Goal: Task Accomplishment & Management: Complete application form

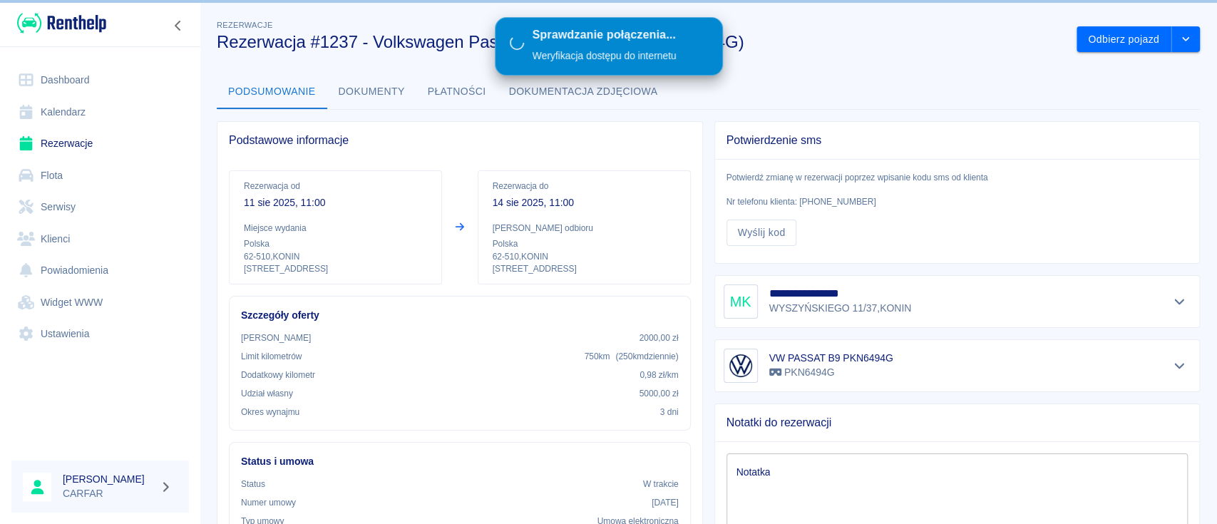
scroll to position [171, 0]
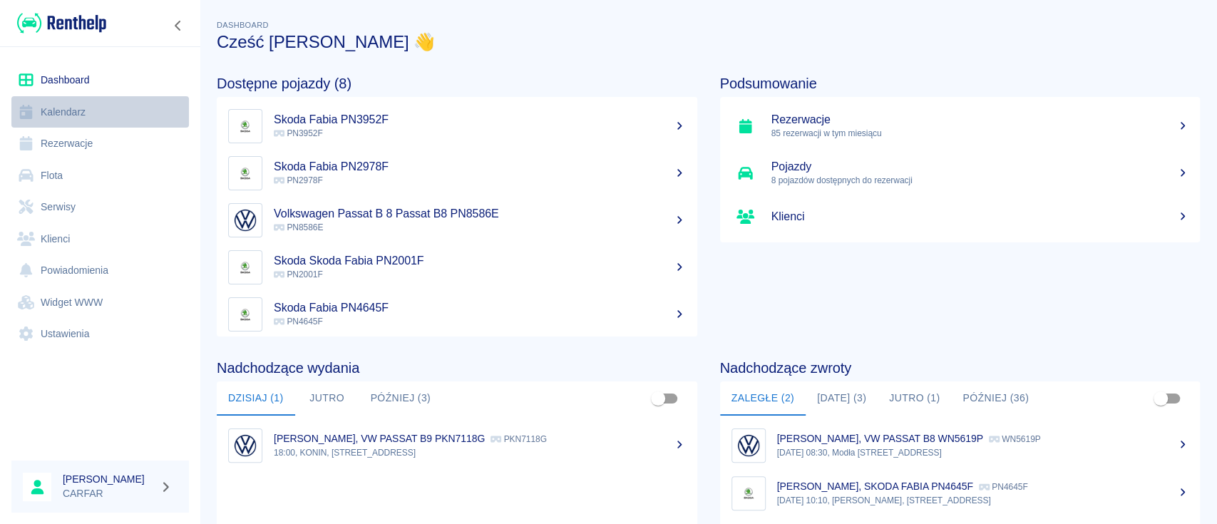
click at [86, 126] on link "Kalendarz" at bounding box center [99, 112] width 177 height 32
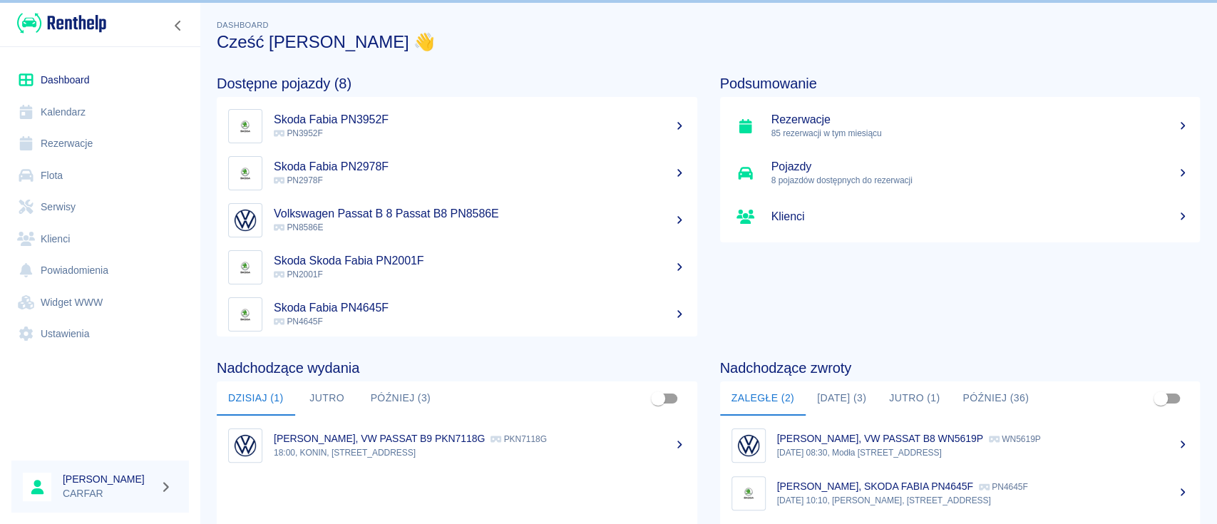
click at [91, 148] on link "Rezerwacje" at bounding box center [99, 144] width 177 height 32
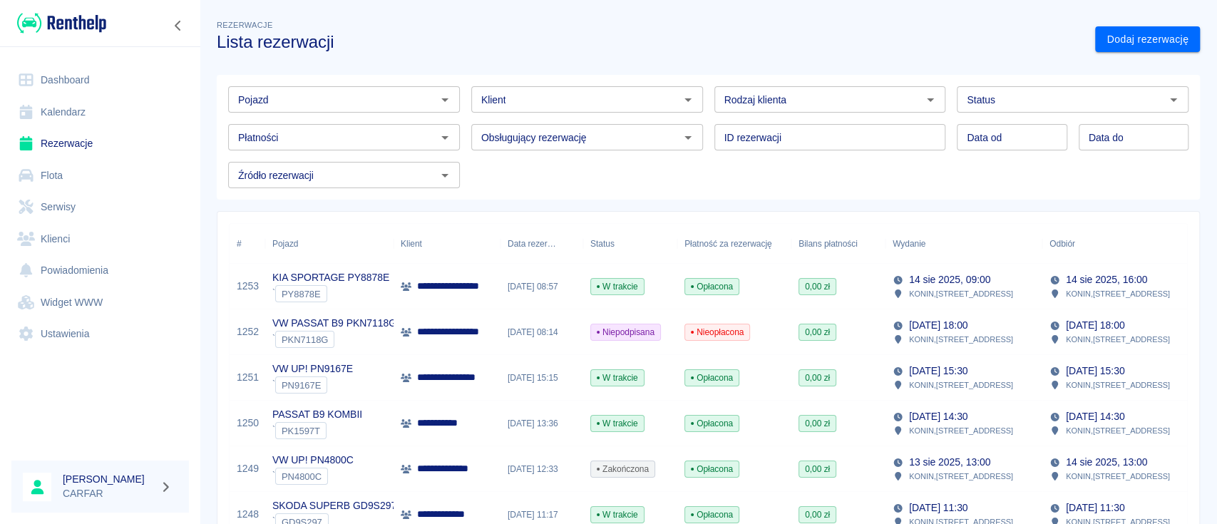
click at [423, 100] on input "Pojazd" at bounding box center [332, 100] width 200 height 18
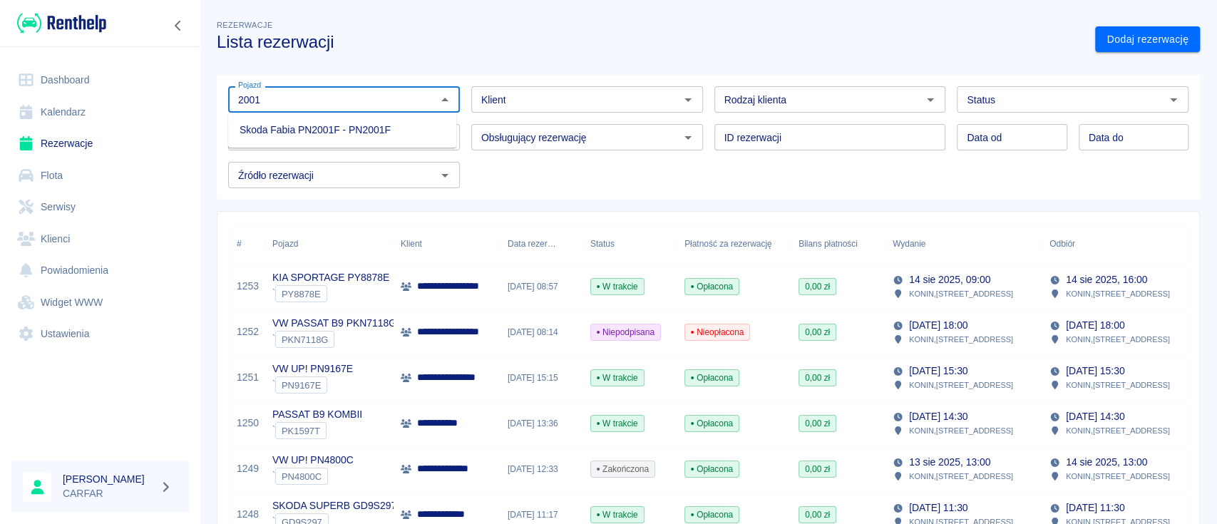
click at [406, 131] on li "Skoda Fabia PN2001F - PN2001F" at bounding box center [342, 130] width 228 height 24
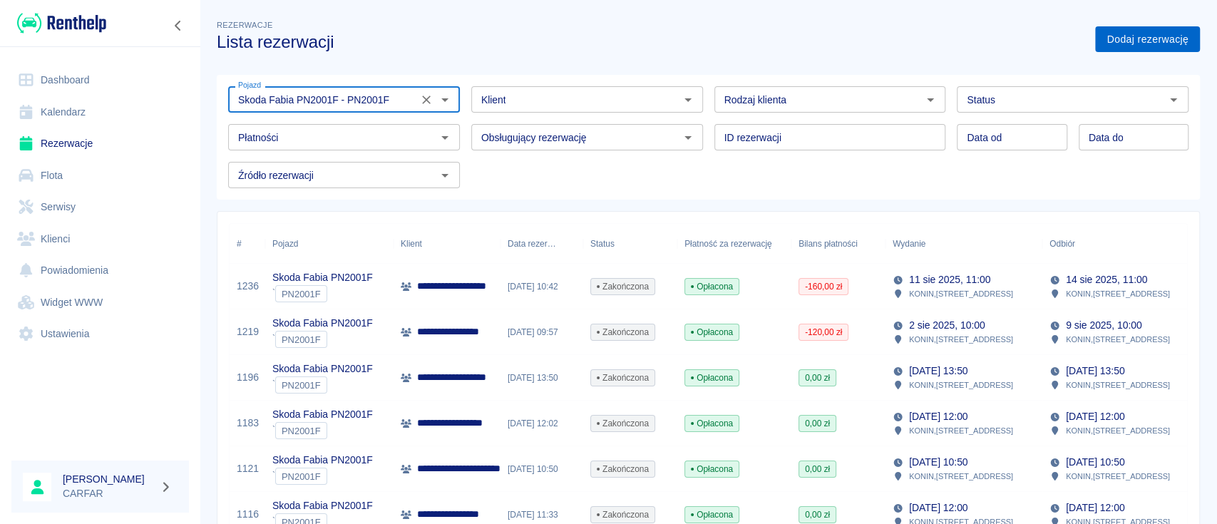
type input "Skoda Fabia PN2001F - PN2001F"
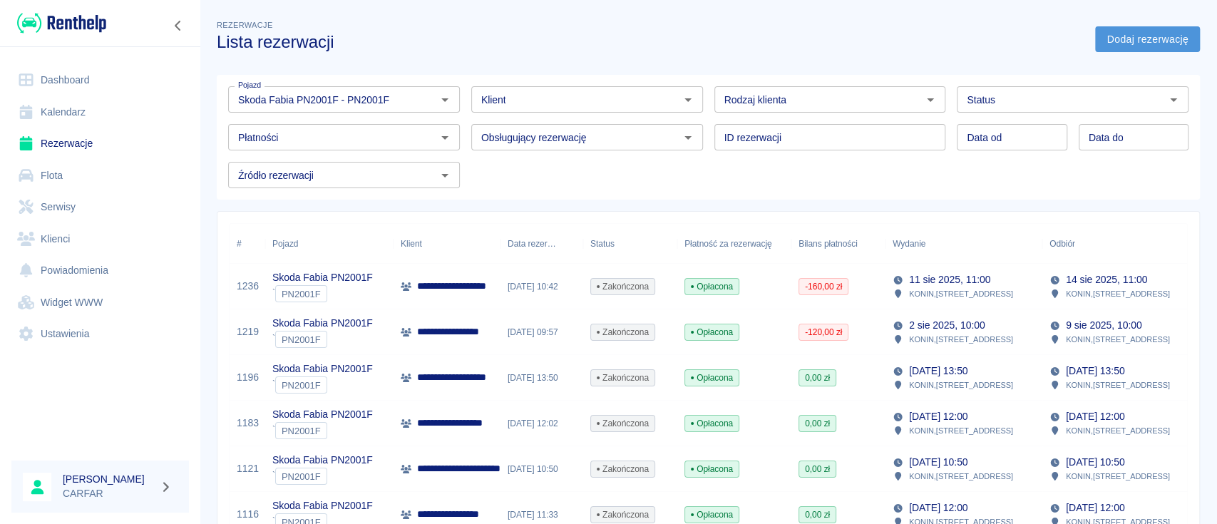
click at [1157, 37] on link "Dodaj rezerwację" at bounding box center [1147, 39] width 105 height 26
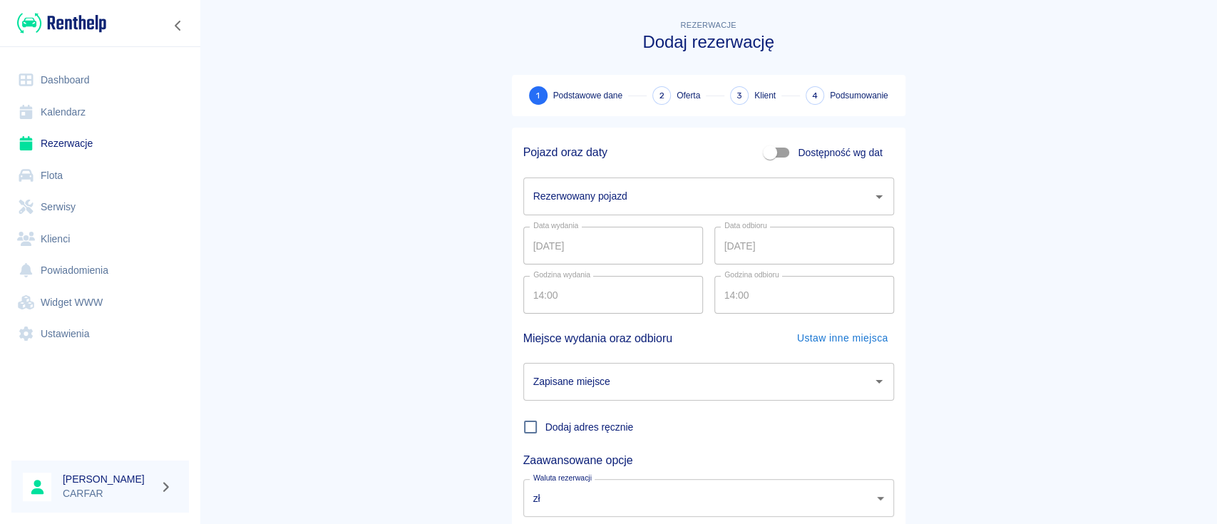
click at [626, 201] on input "Rezerwowany pojazd" at bounding box center [698, 196] width 336 height 25
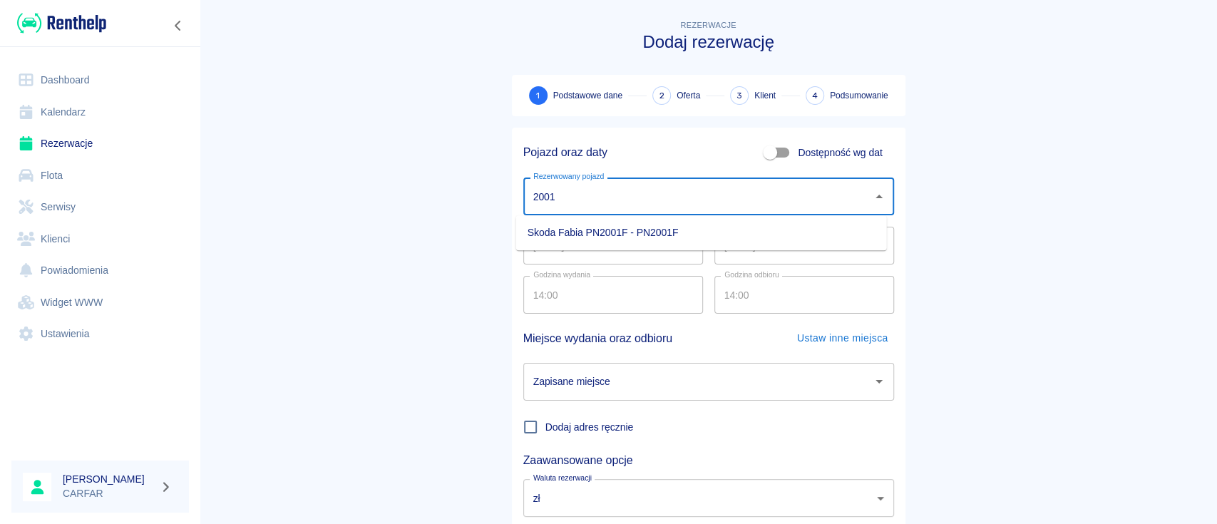
click at [621, 234] on li "Skoda Fabia PN2001F - PN2001F" at bounding box center [701, 233] width 371 height 24
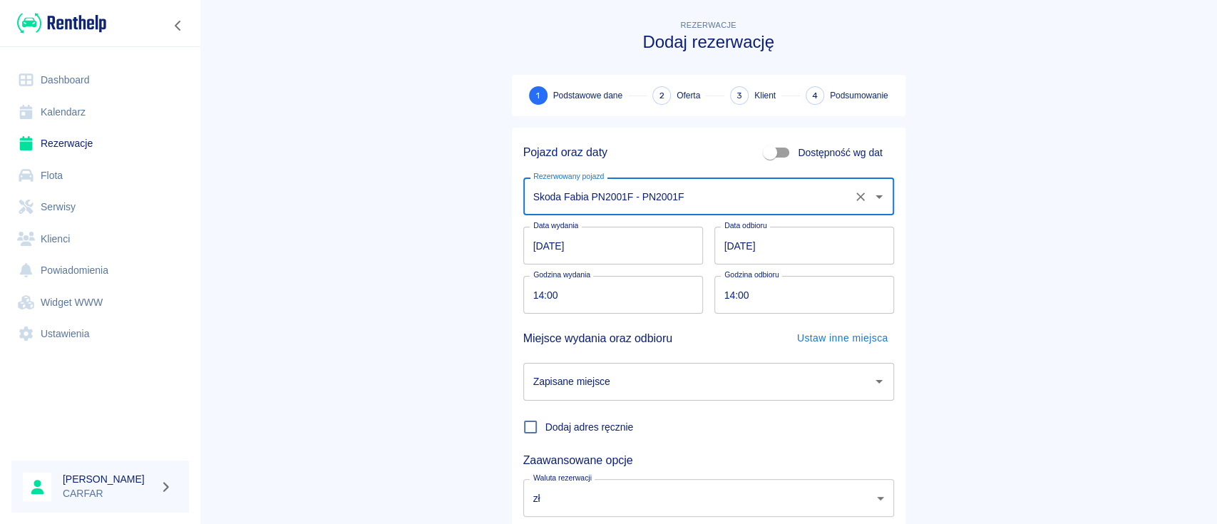
type input "Skoda Fabia PN2001F - PN2001F"
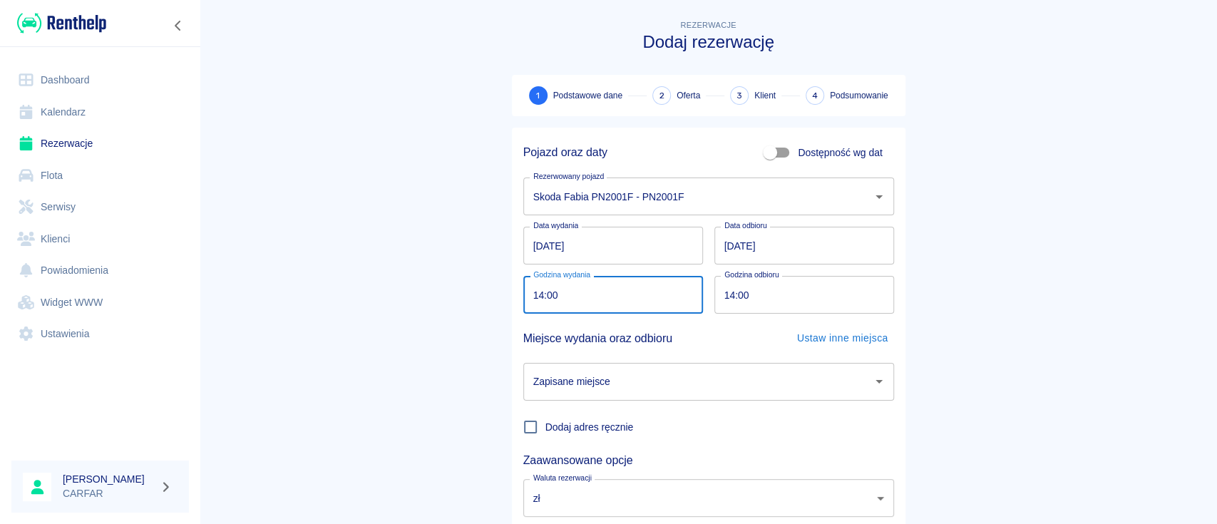
click at [527, 294] on input "14:00" at bounding box center [608, 295] width 170 height 38
type input "13:30"
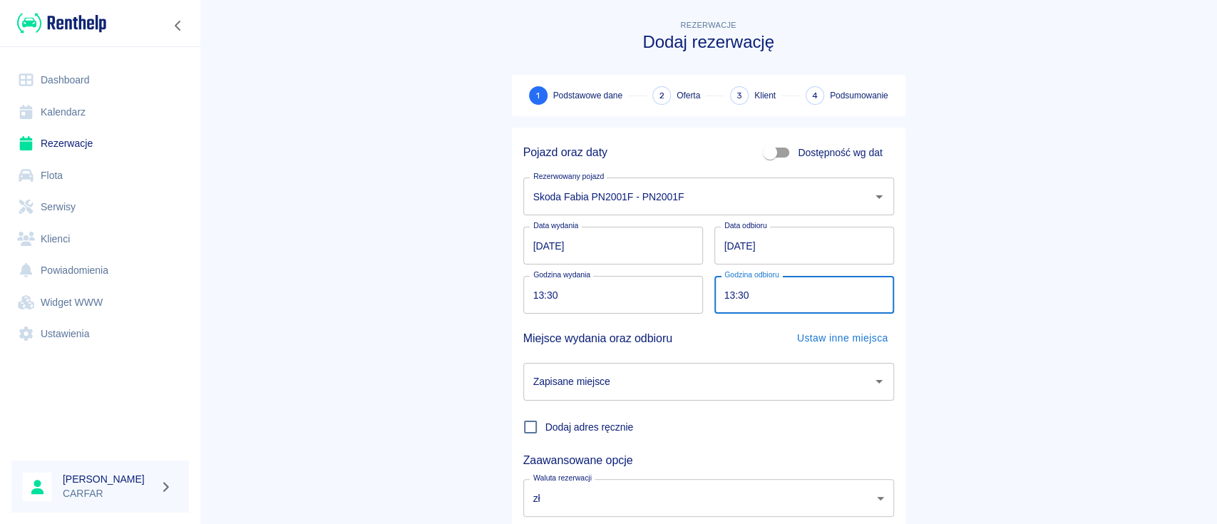
type input "13:30"
click at [720, 247] on input "[DATE]" at bounding box center [804, 246] width 180 height 38
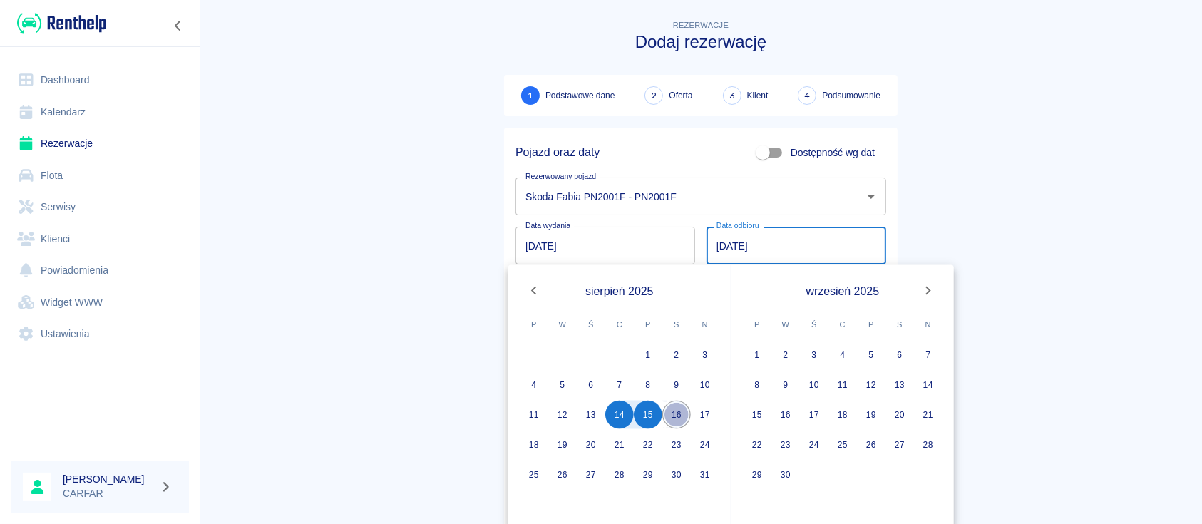
click at [673, 412] on button "16" at bounding box center [676, 415] width 29 height 29
type input "[DATE]"
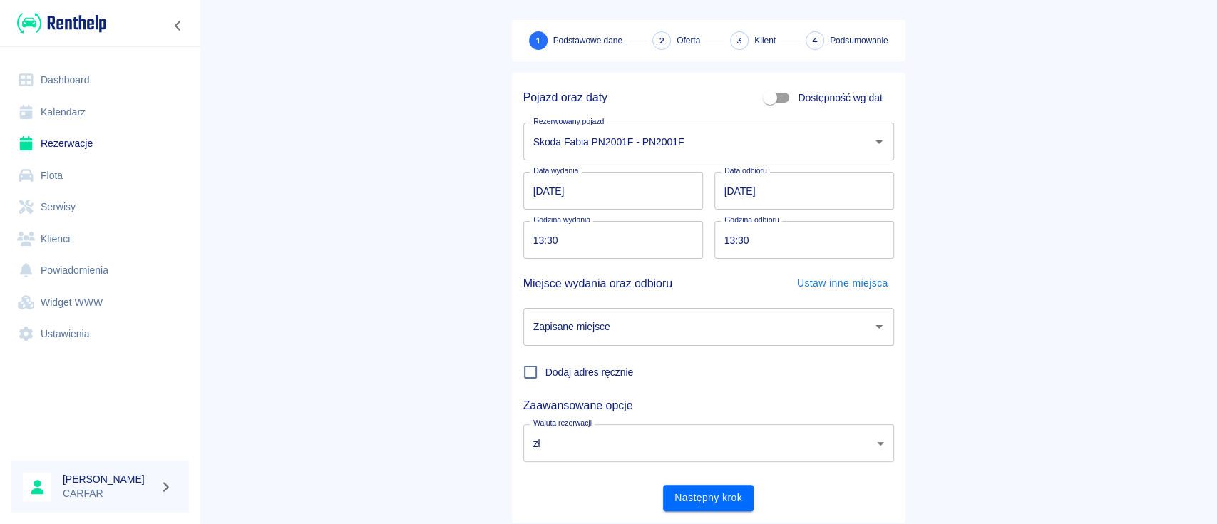
scroll to position [94, 0]
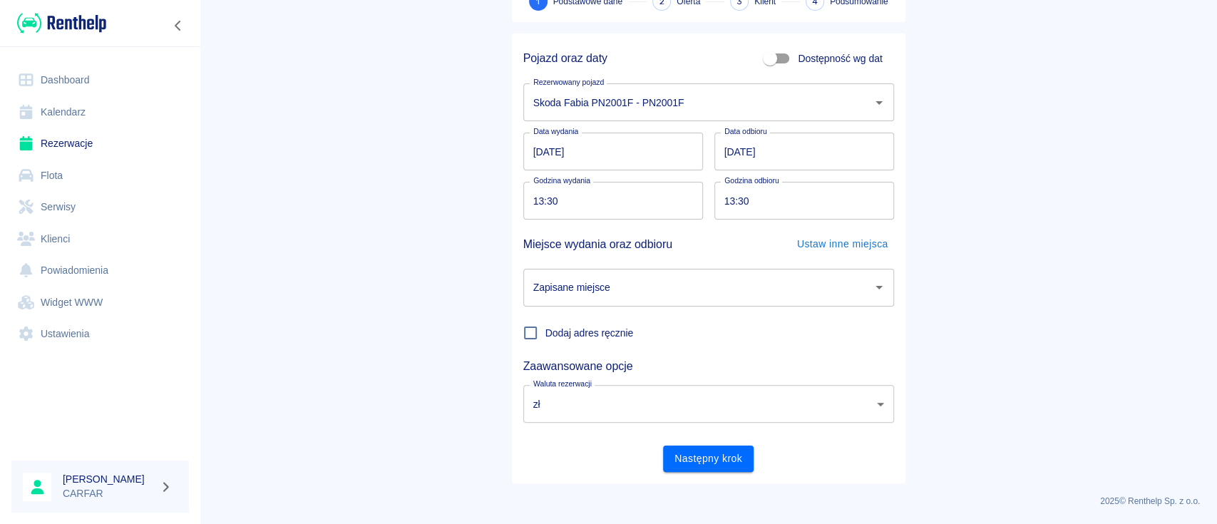
click at [684, 287] on input "Zapisane miejsce" at bounding box center [698, 287] width 336 height 25
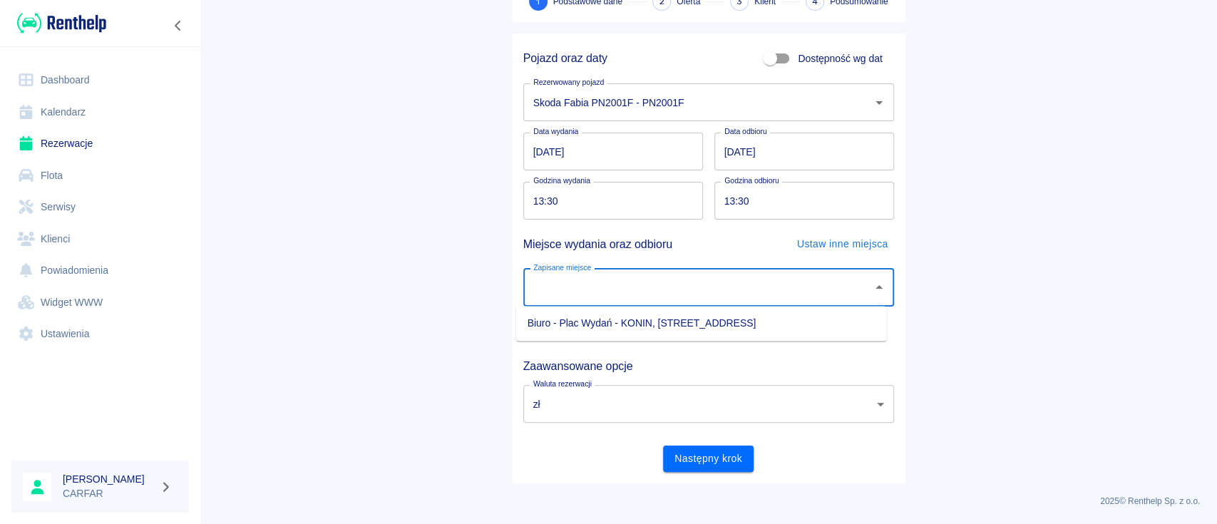
click at [649, 340] on ul "Biuro - Plac Wydań - KONIN, [STREET_ADDRESS]" at bounding box center [701, 323] width 371 height 35
click at [649, 326] on li "Biuro - Plac Wydań - KONIN, [STREET_ADDRESS]" at bounding box center [701, 323] width 371 height 24
type input "Biuro - Plac Wydań - KONIN, [STREET_ADDRESS]"
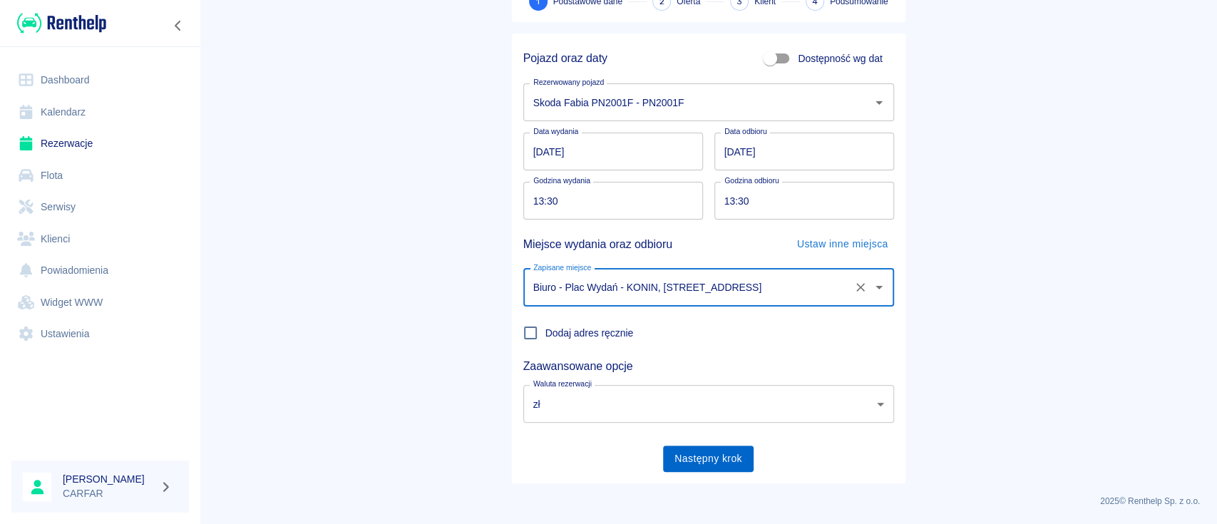
click at [711, 460] on button "Następny krok" at bounding box center [708, 458] width 91 height 26
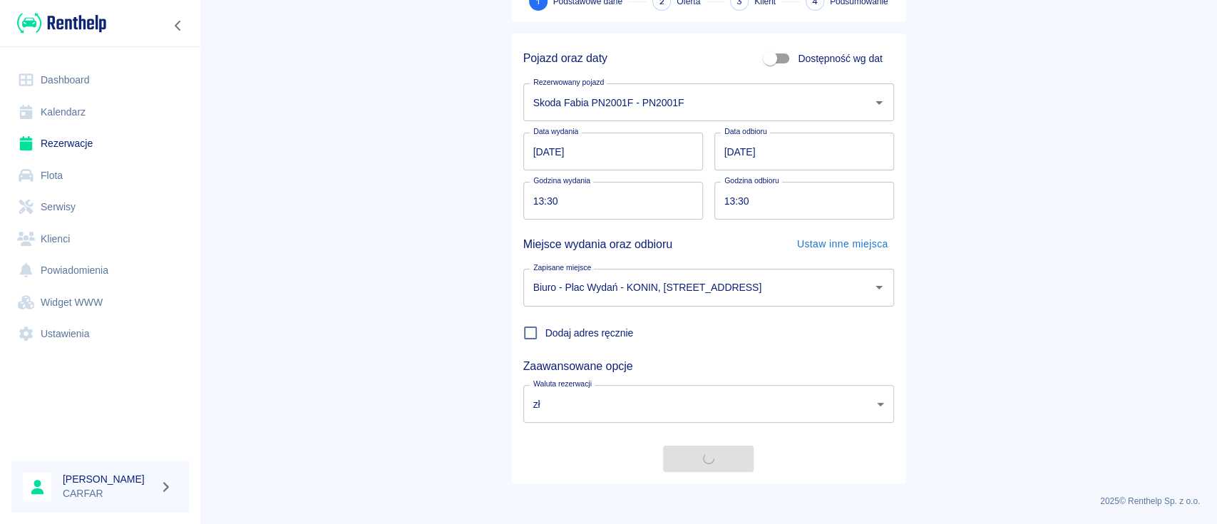
scroll to position [0, 0]
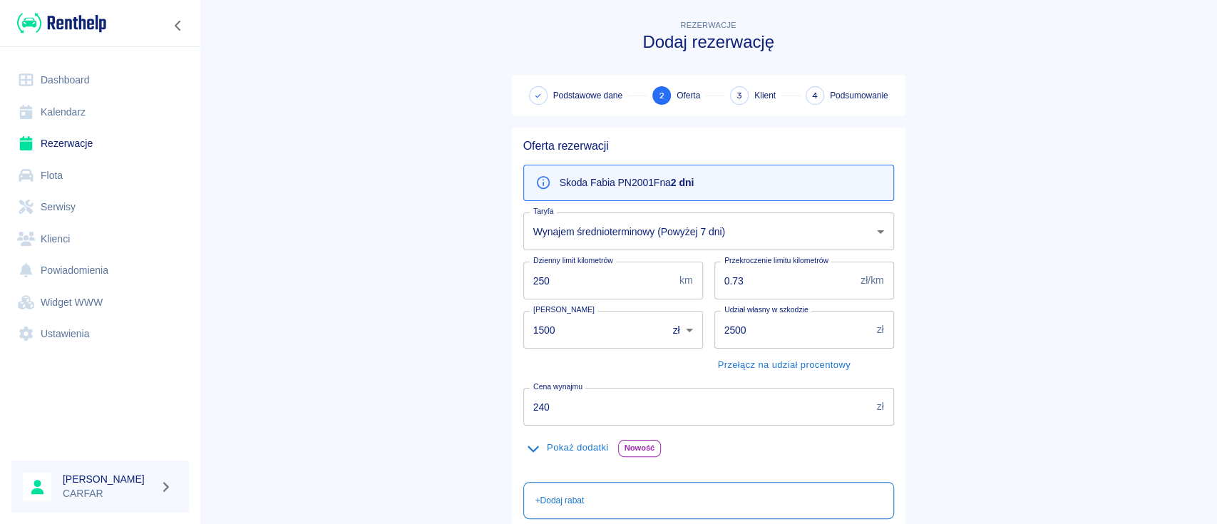
click at [697, 187] on div "Skoda Fabia PN2001F na 2 dni" at bounding box center [708, 183] width 371 height 36
click at [667, 177] on p "Skoda Fabia PN2001F na 2 dni" at bounding box center [626, 182] width 135 height 15
click at [673, 239] on body "Używamy plików Cookies, by zapewnić Ci najlepsze możliwe doświadczenie. Aby dow…" at bounding box center [608, 262] width 1217 height 524
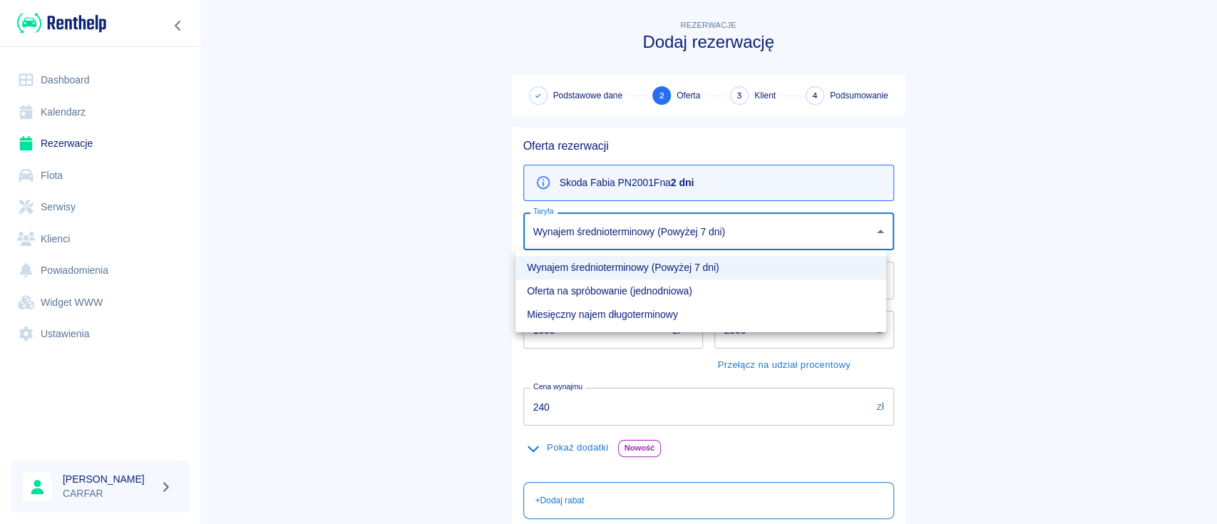
click at [632, 288] on li "Oferta na spróbowanie (jednodniowa)" at bounding box center [700, 291] width 371 height 24
type input "f5ab2921-0a19-4d68-9b70-30833fbd6c83"
type input "280"
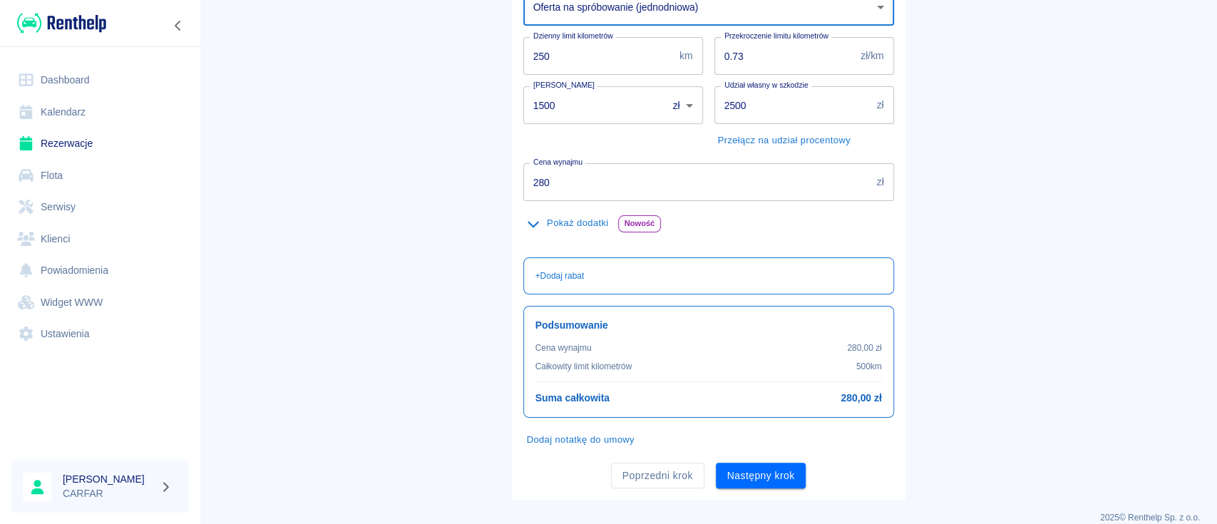
scroll to position [241, 0]
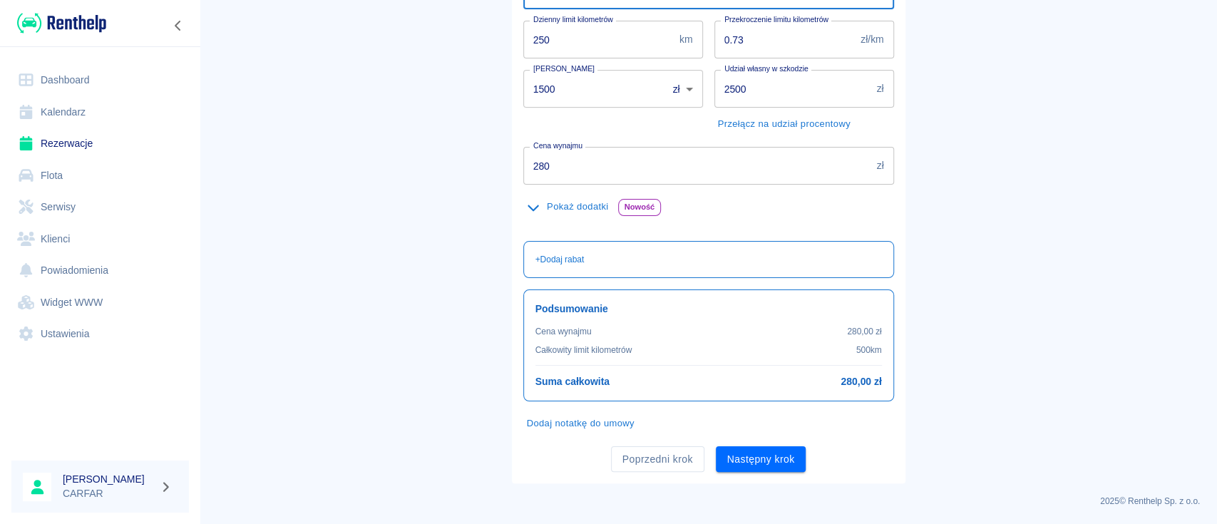
click at [747, 459] on button "Następny krok" at bounding box center [761, 459] width 91 height 26
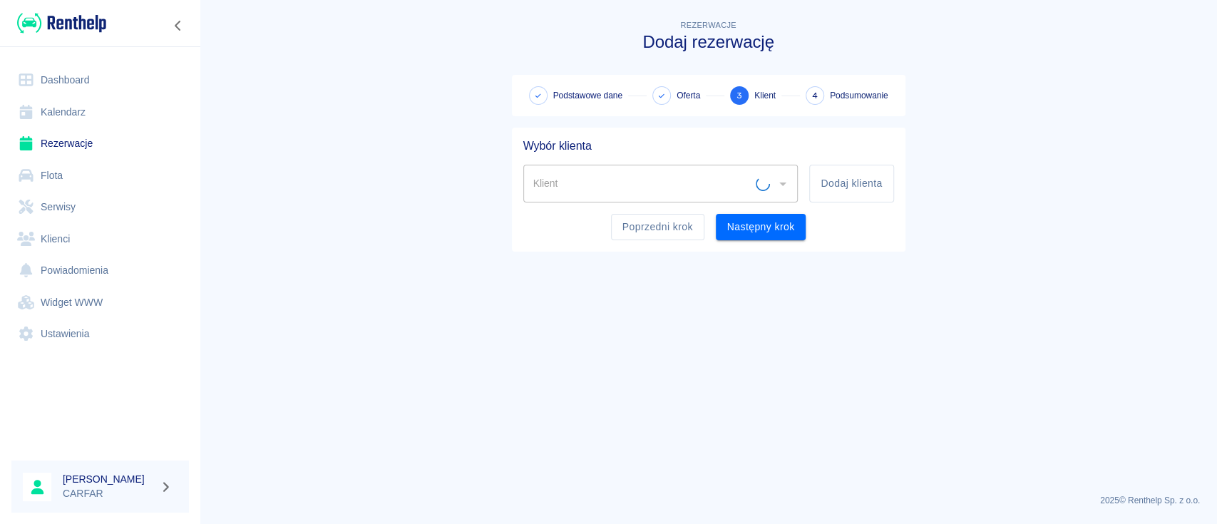
scroll to position [0, 0]
click at [872, 176] on button "Dodaj klienta" at bounding box center [851, 184] width 84 height 38
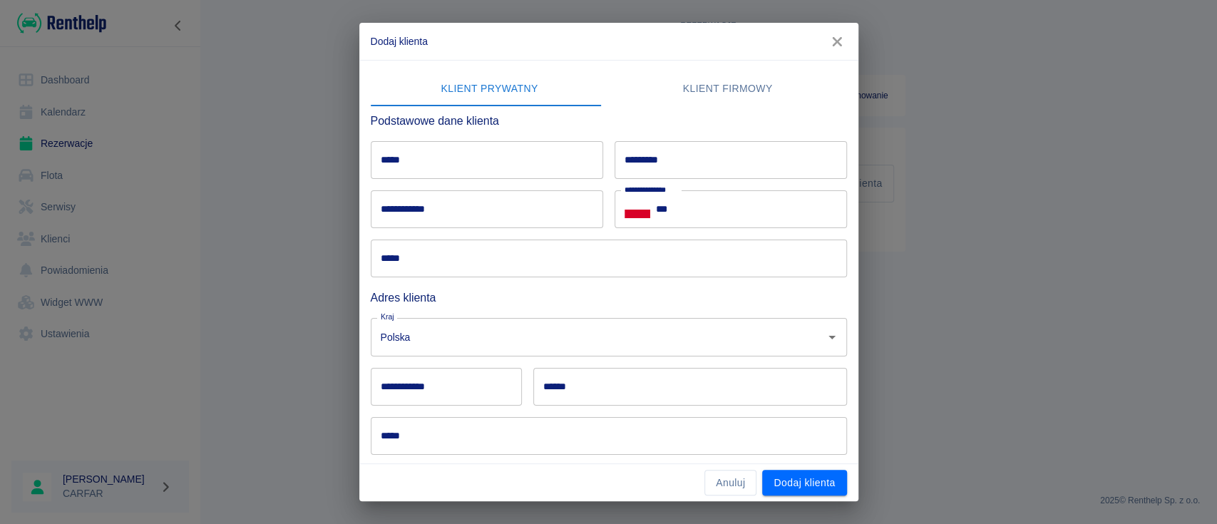
click at [450, 161] on input "*****" at bounding box center [487, 160] width 232 height 38
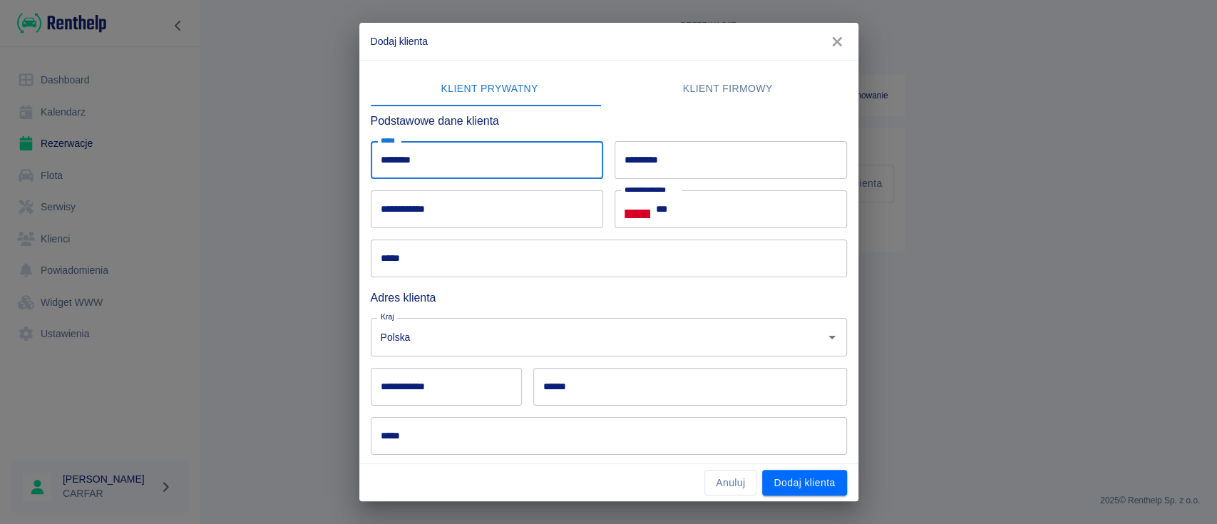
type input "********"
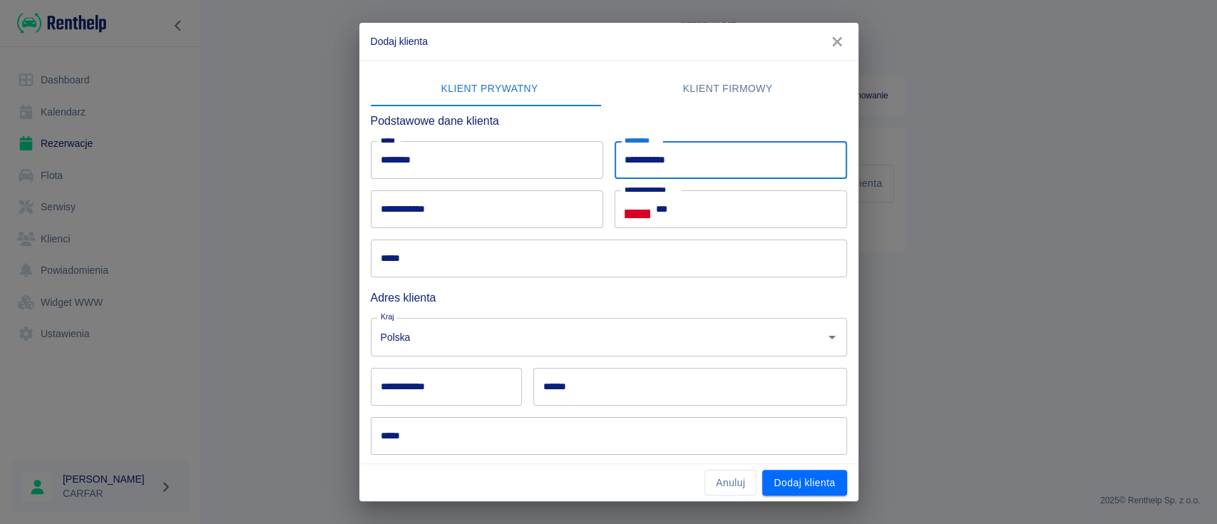
type input "**********"
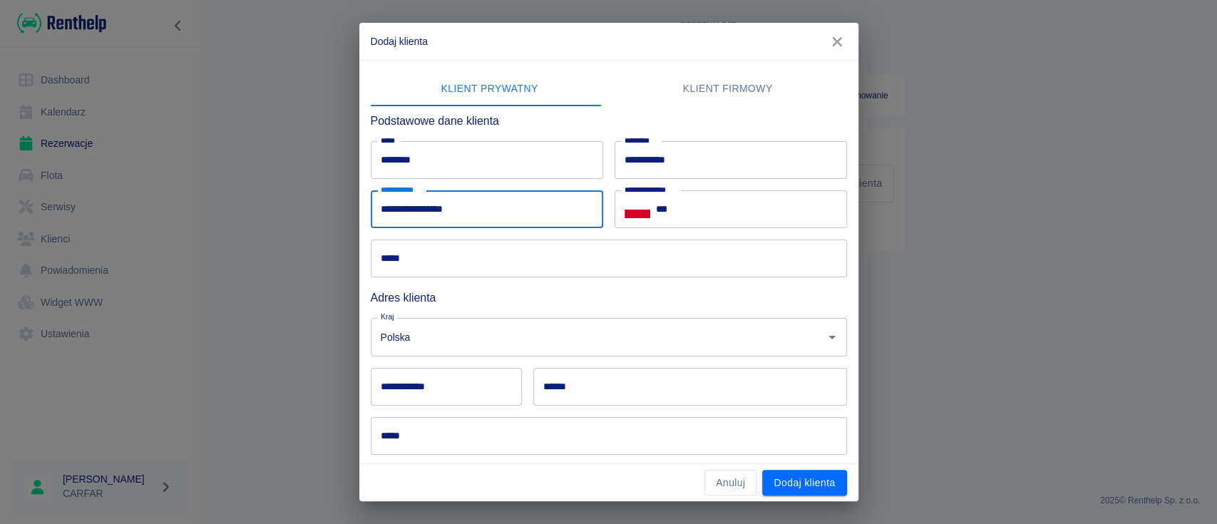
type input "**********"
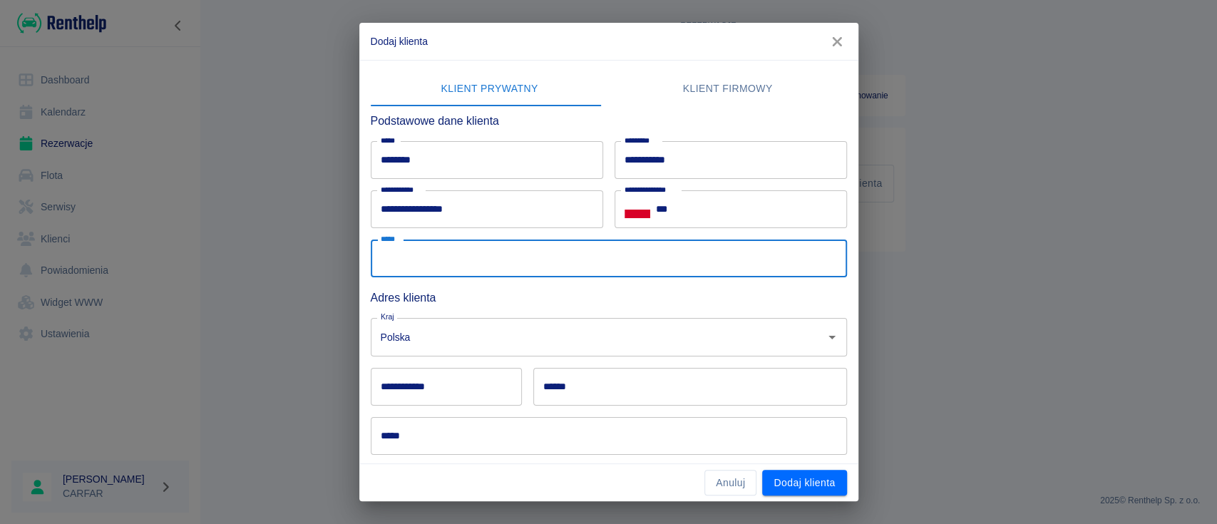
click at [616, 258] on input "*****" at bounding box center [609, 258] width 476 height 38
type input "**********"
click at [743, 212] on input "***" at bounding box center [751, 209] width 191 height 38
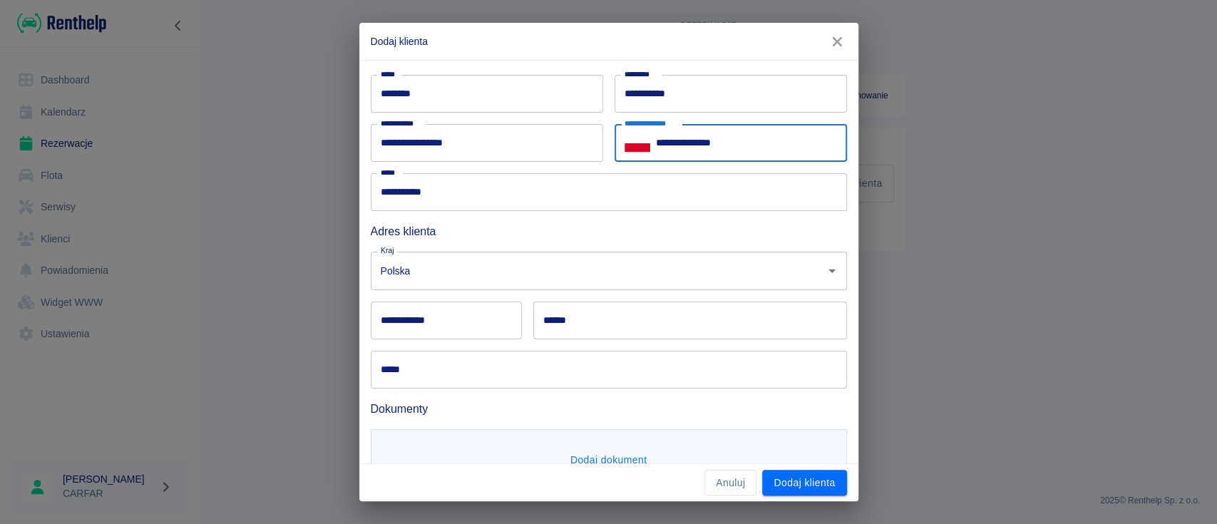
scroll to position [95, 0]
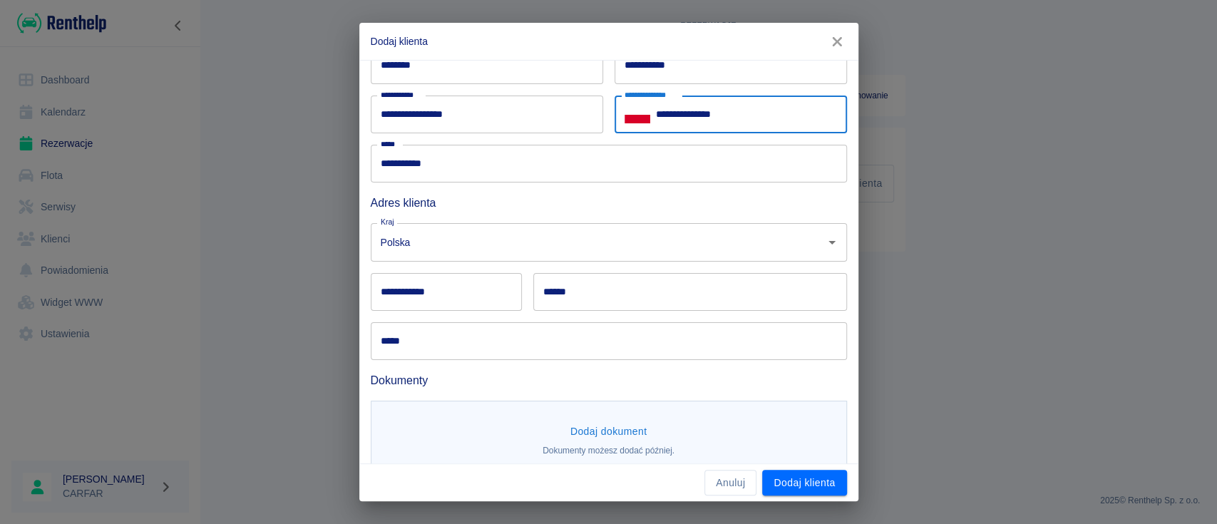
type input "**********"
click at [449, 299] on input "**********" at bounding box center [446, 292] width 151 height 38
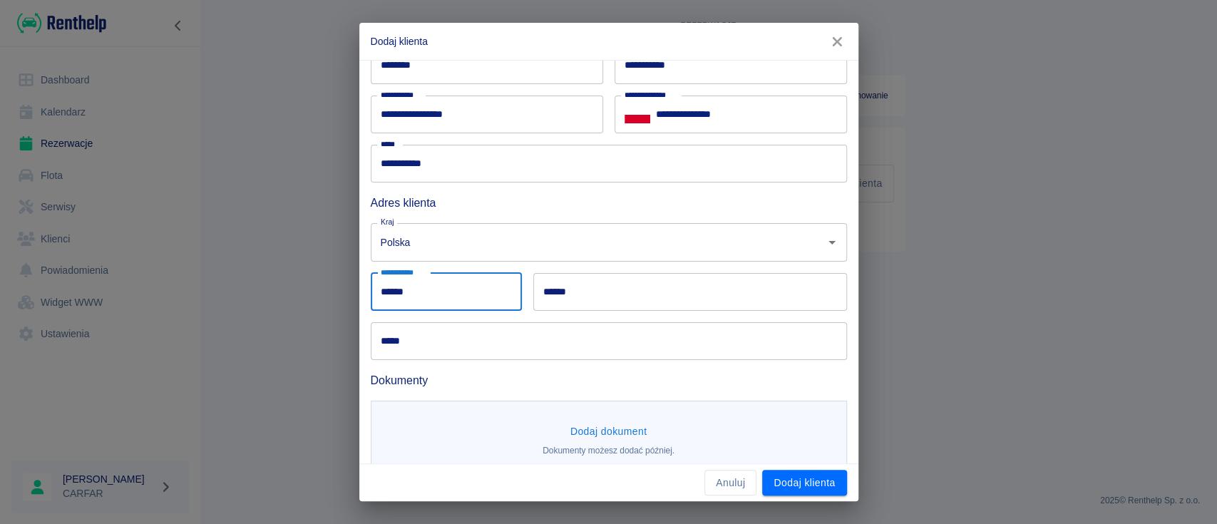
type input "******"
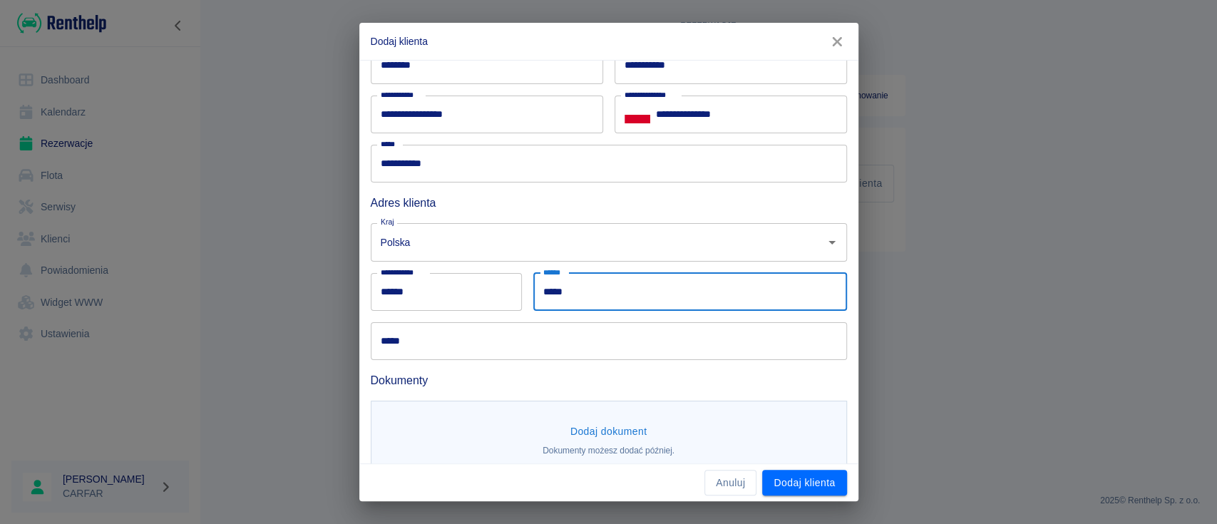
type input "*****"
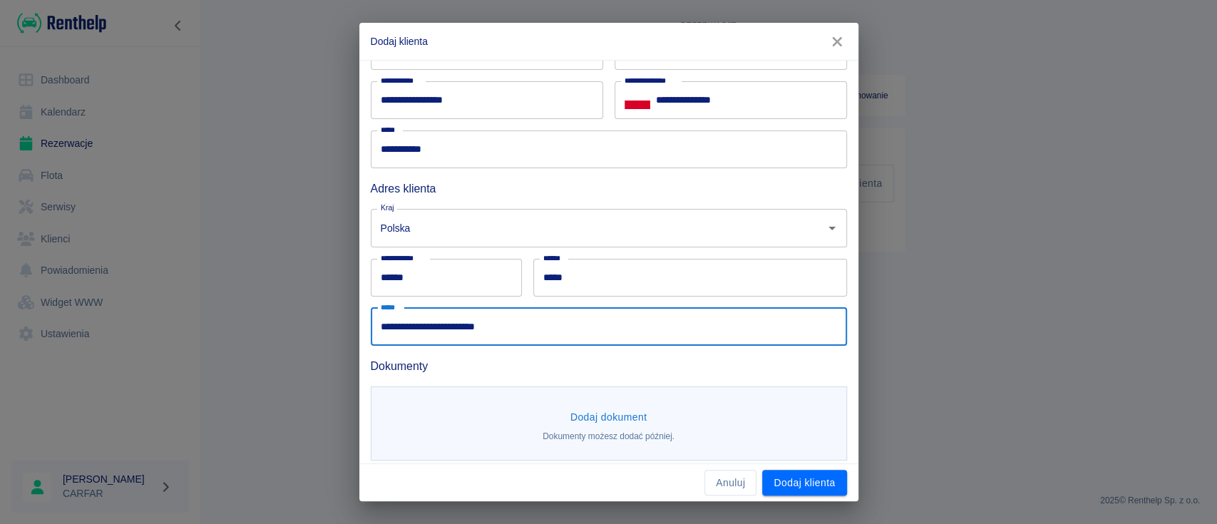
scroll to position [118, 0]
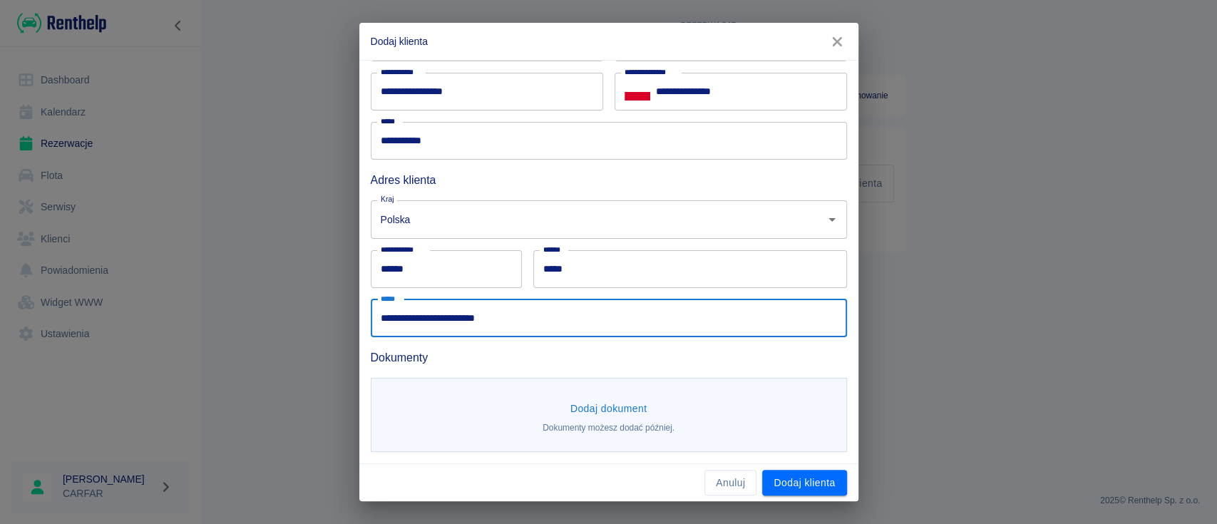
type input "**********"
click at [610, 423] on p "Dokumenty możesz dodać później." at bounding box center [608, 427] width 132 height 13
click at [609, 418] on button "Dodaj dokument" at bounding box center [608, 409] width 88 height 26
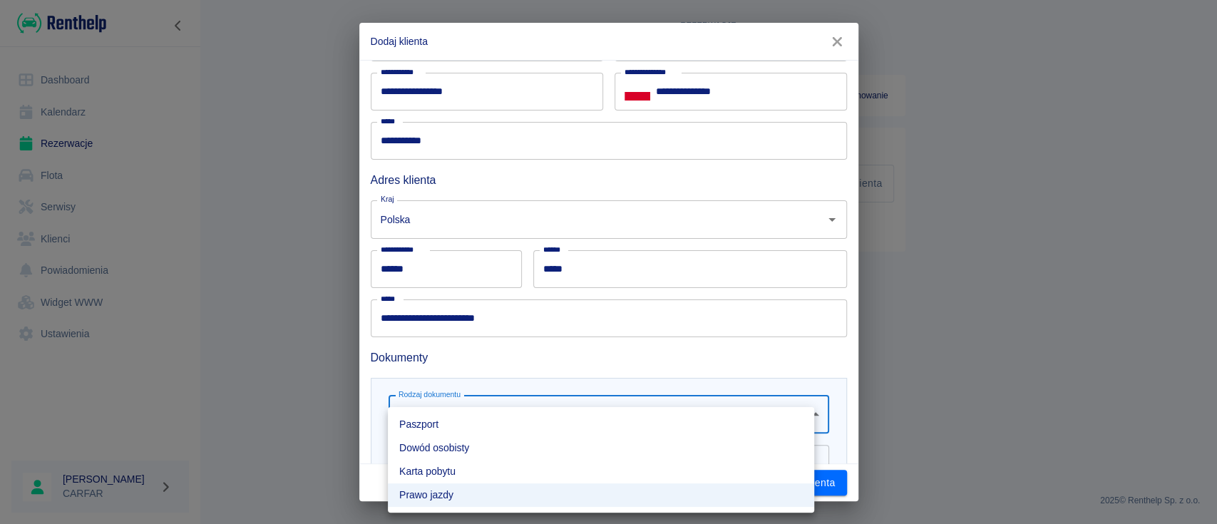
click at [593, 413] on body "**********" at bounding box center [608, 262] width 1217 height 524
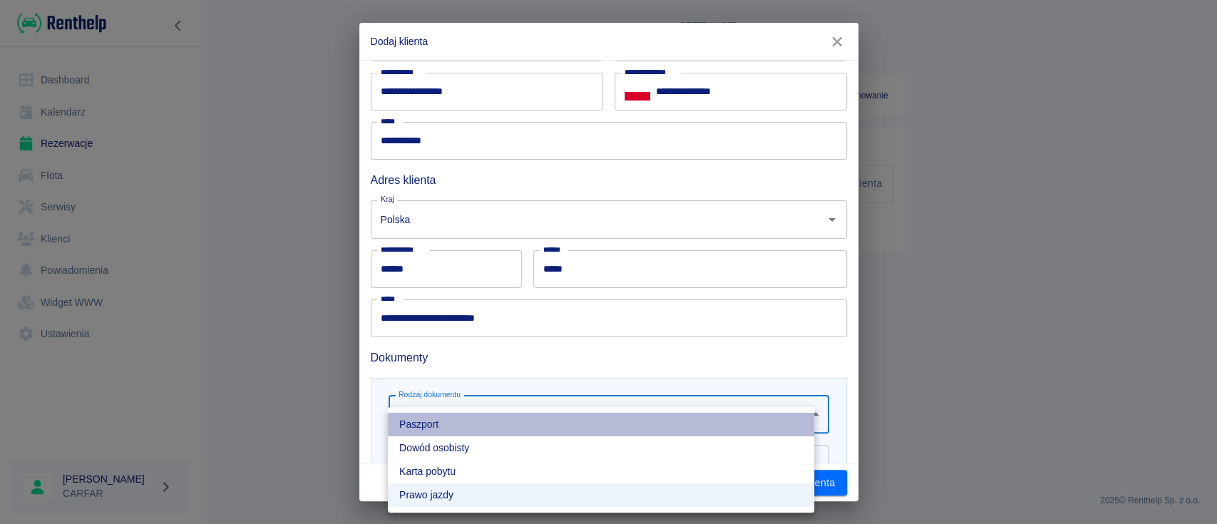
click at [579, 423] on li "Paszport" at bounding box center [601, 425] width 426 height 24
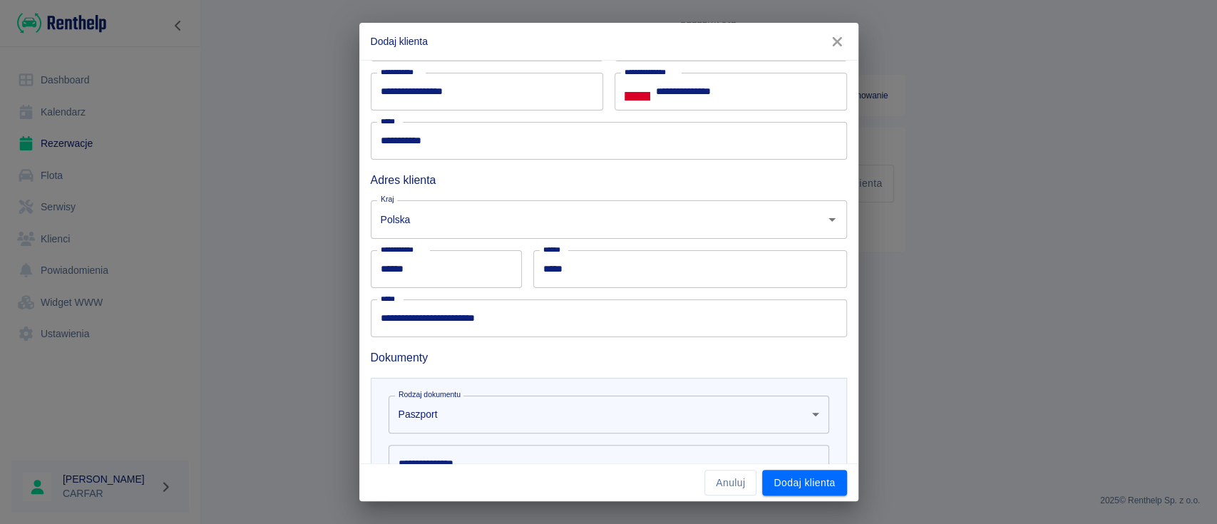
click at [567, 410] on body "**********" at bounding box center [608, 262] width 1217 height 524
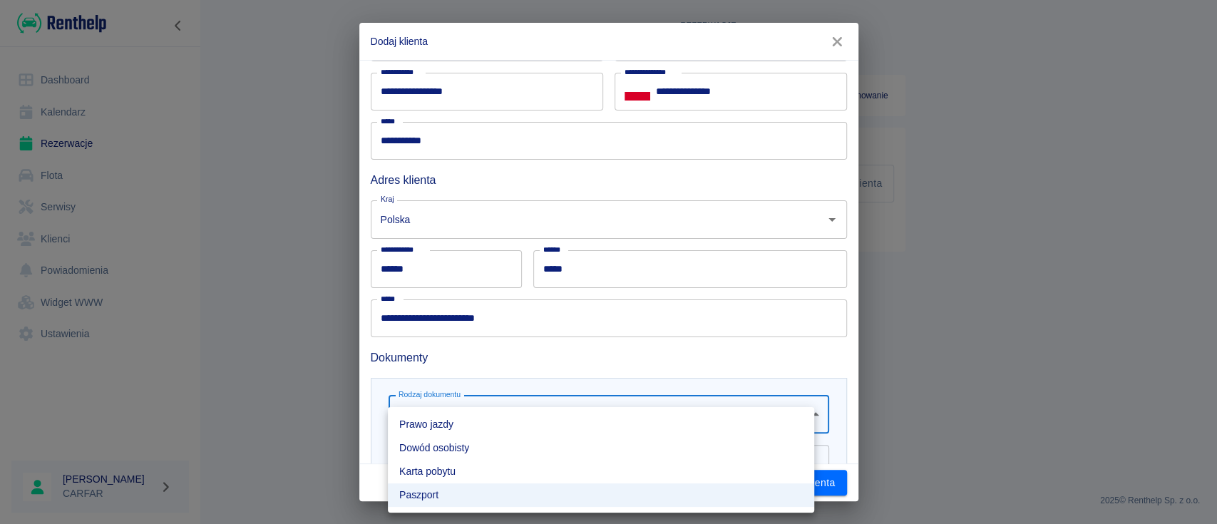
click at [507, 426] on li "Prawo jazdy" at bounding box center [601, 425] width 426 height 24
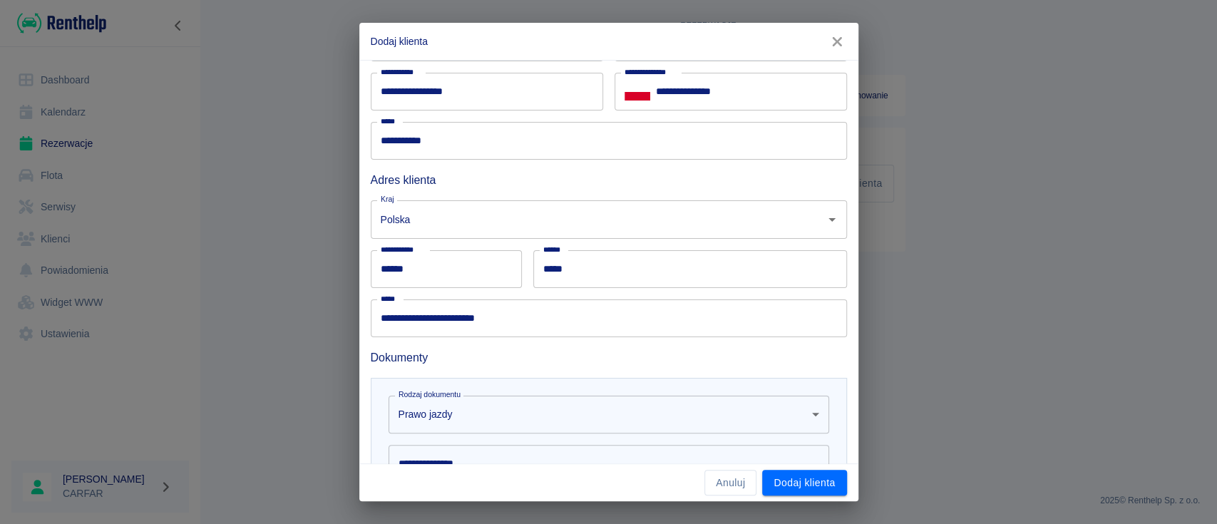
scroll to position [308, 0]
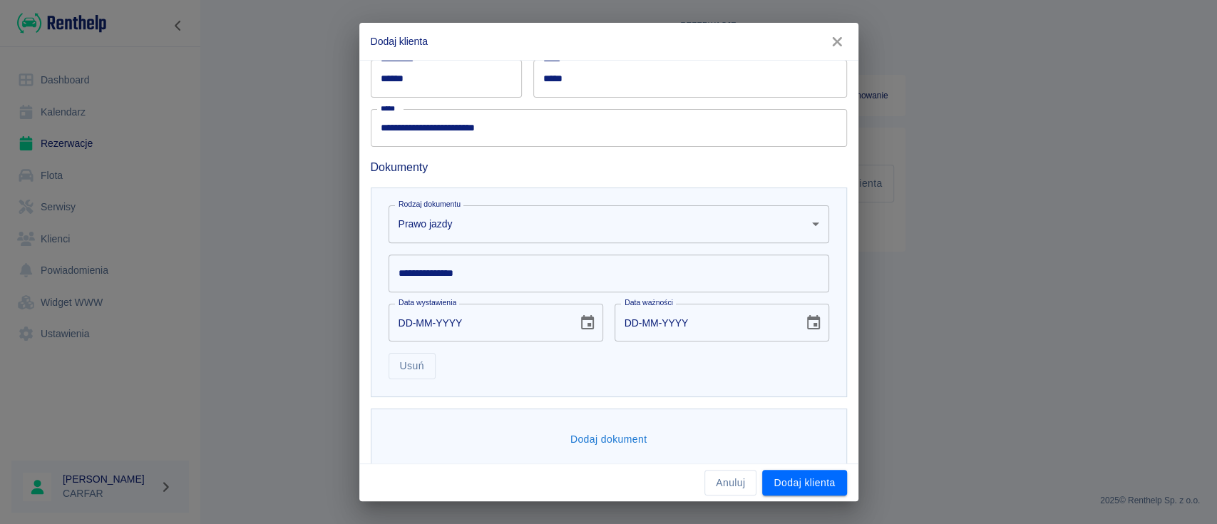
click at [518, 282] on input "**********" at bounding box center [608, 273] width 440 height 38
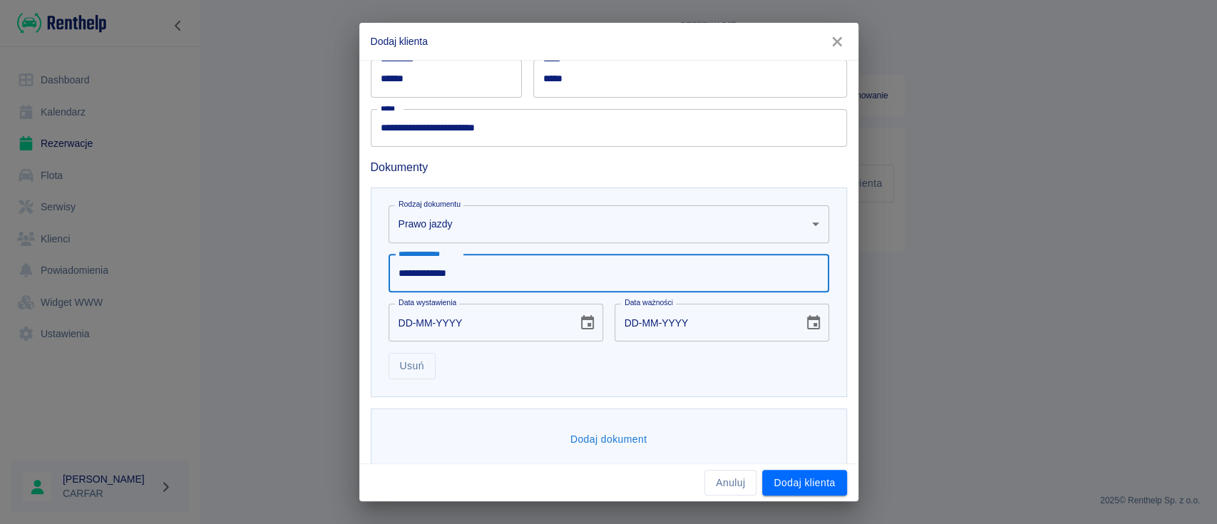
type input "**********"
click at [581, 323] on icon "Choose date" at bounding box center [587, 322] width 13 height 14
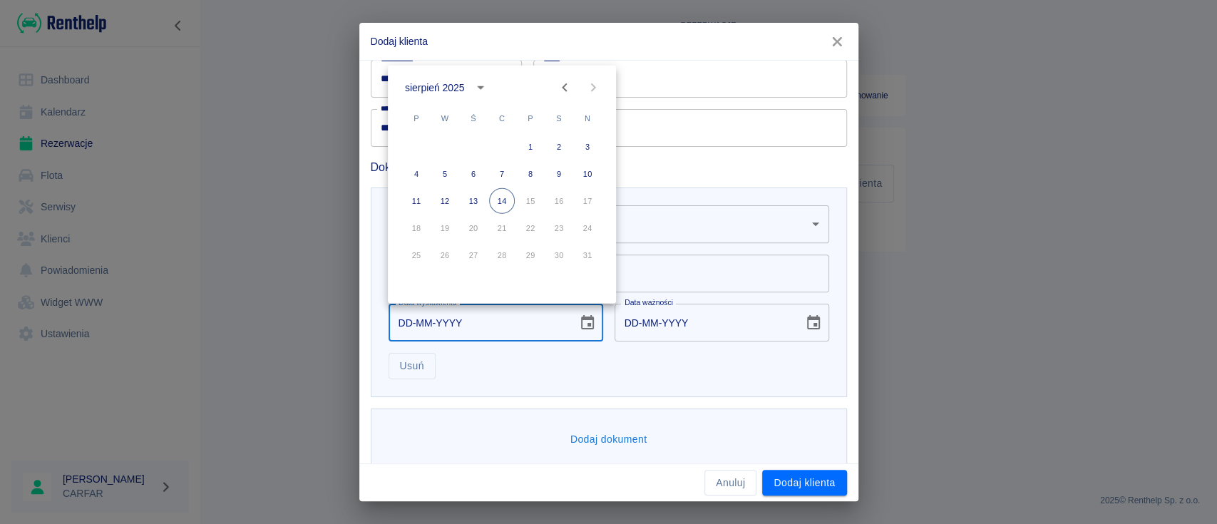
click at [465, 81] on div "sierpień 2025" at bounding box center [436, 87] width 63 height 15
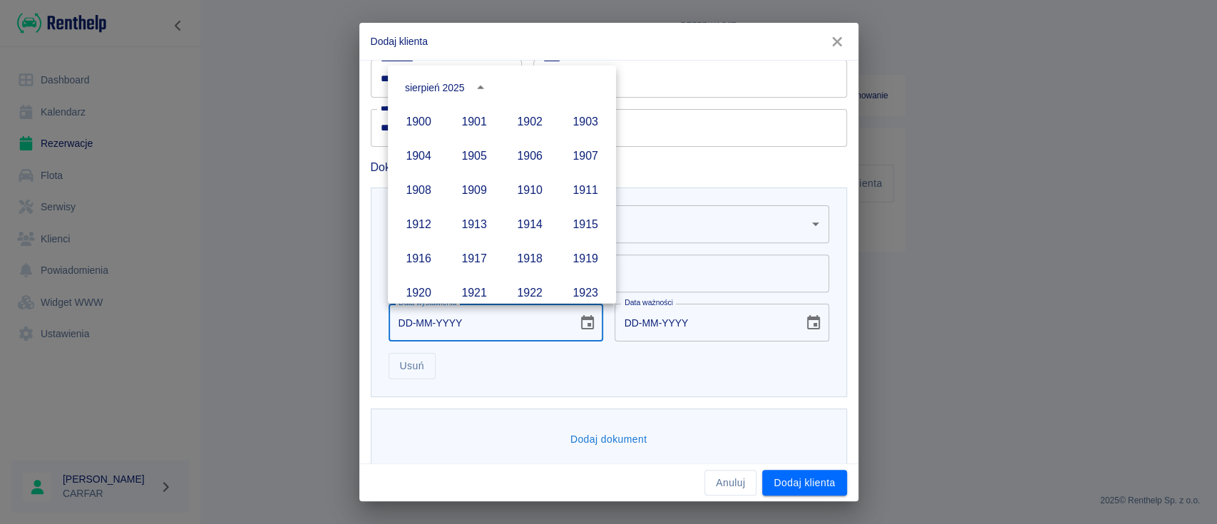
scroll to position [978, 0]
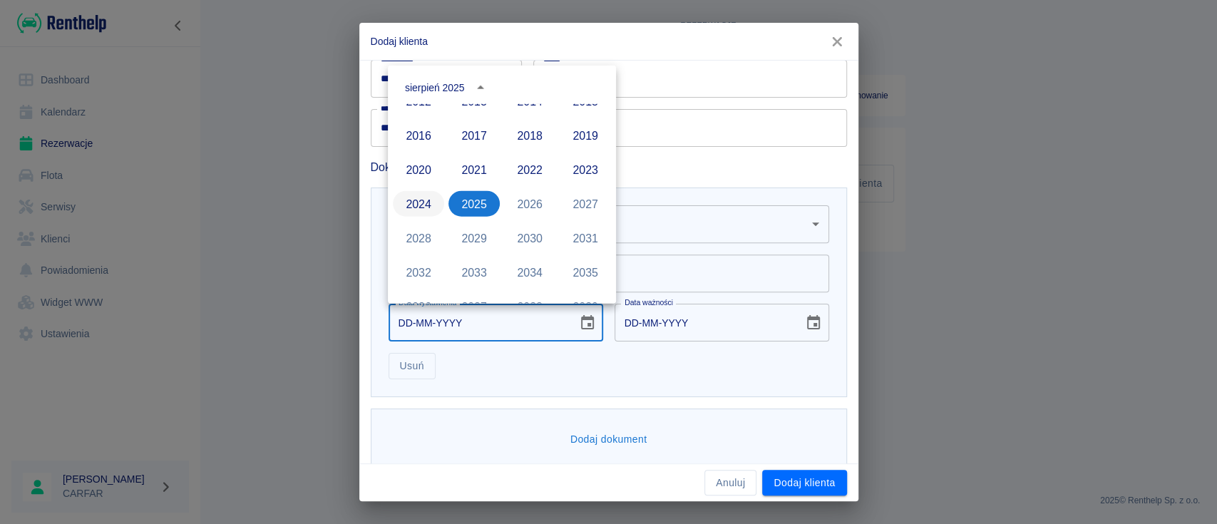
click at [408, 197] on button "2024" at bounding box center [418, 204] width 51 height 26
type input "[DATE]"
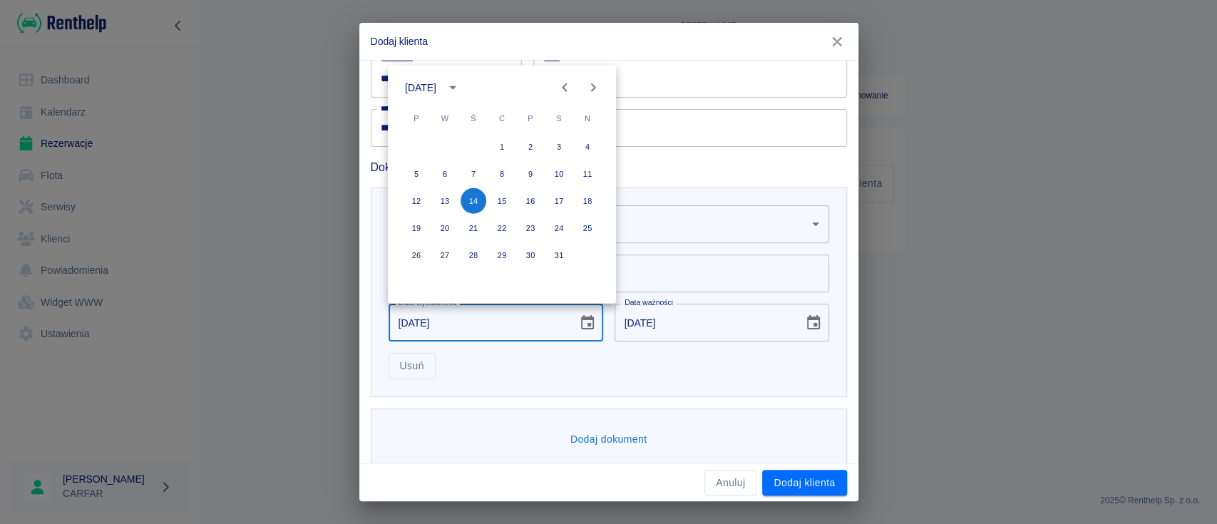
click at [598, 77] on button "Next month" at bounding box center [593, 87] width 29 height 29
click at [554, 83] on button "Previous month" at bounding box center [564, 87] width 29 height 29
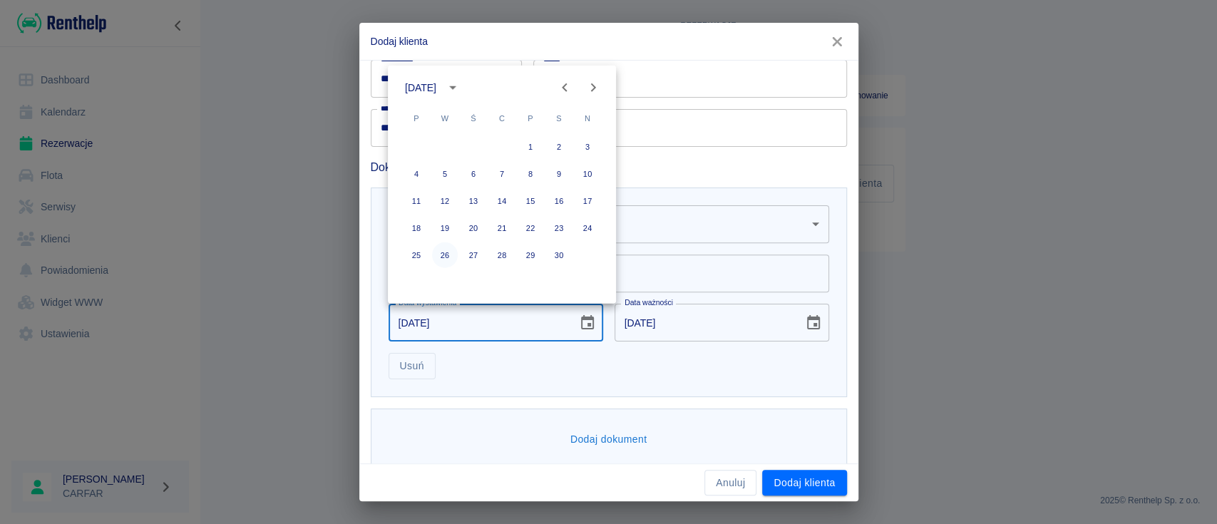
click at [445, 252] on button "26" at bounding box center [445, 255] width 26 height 26
type input "[DATE]"
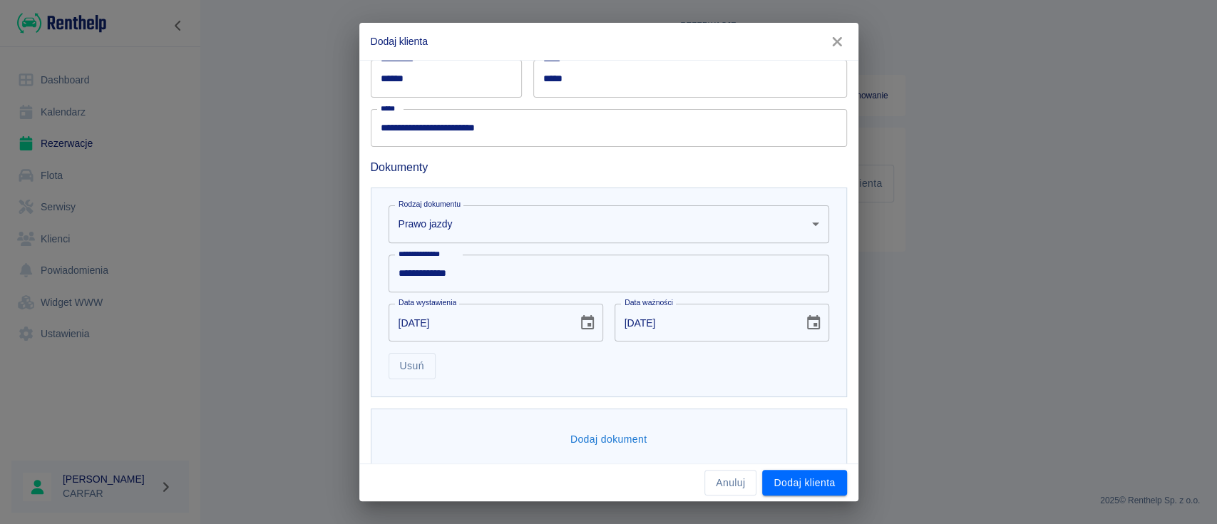
scroll to position [325, 0]
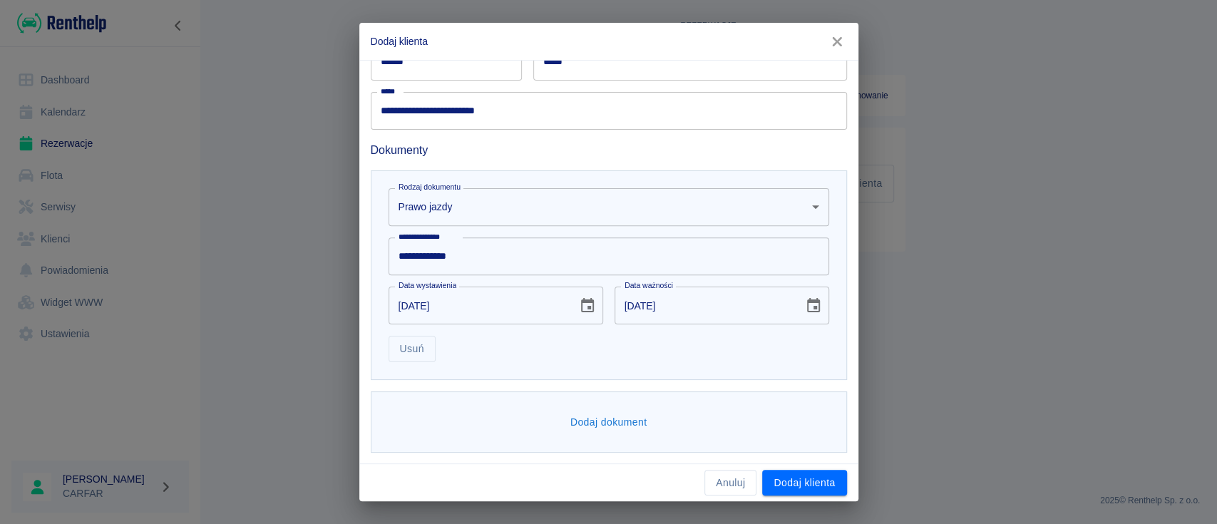
click at [603, 420] on button "Dodaj dokument" at bounding box center [608, 422] width 88 height 26
click at [583, 420] on body "**********" at bounding box center [608, 262] width 1217 height 524
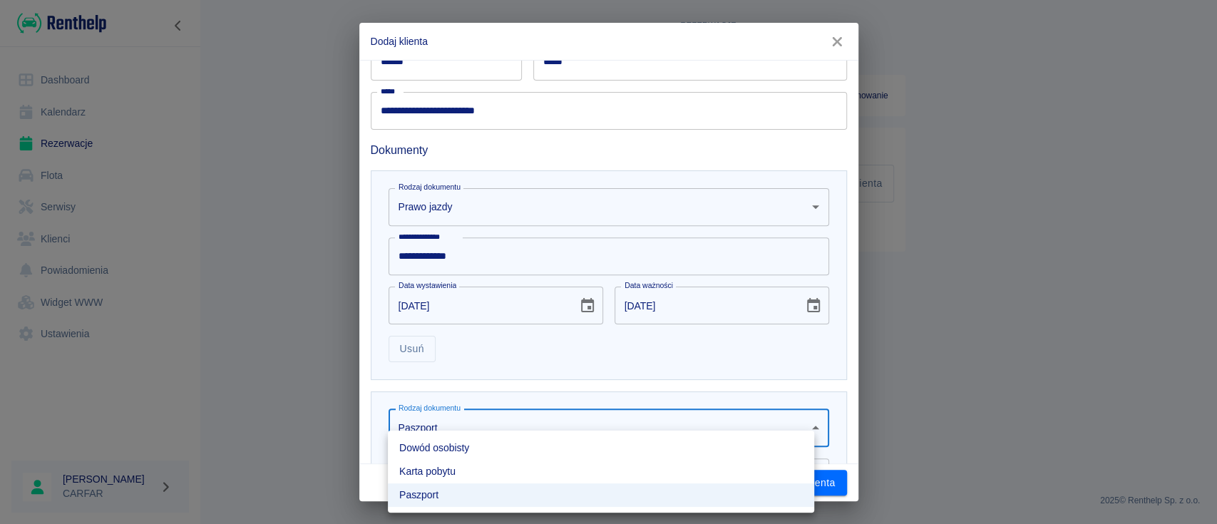
click at [522, 446] on li "Dowód osobisty" at bounding box center [601, 448] width 426 height 24
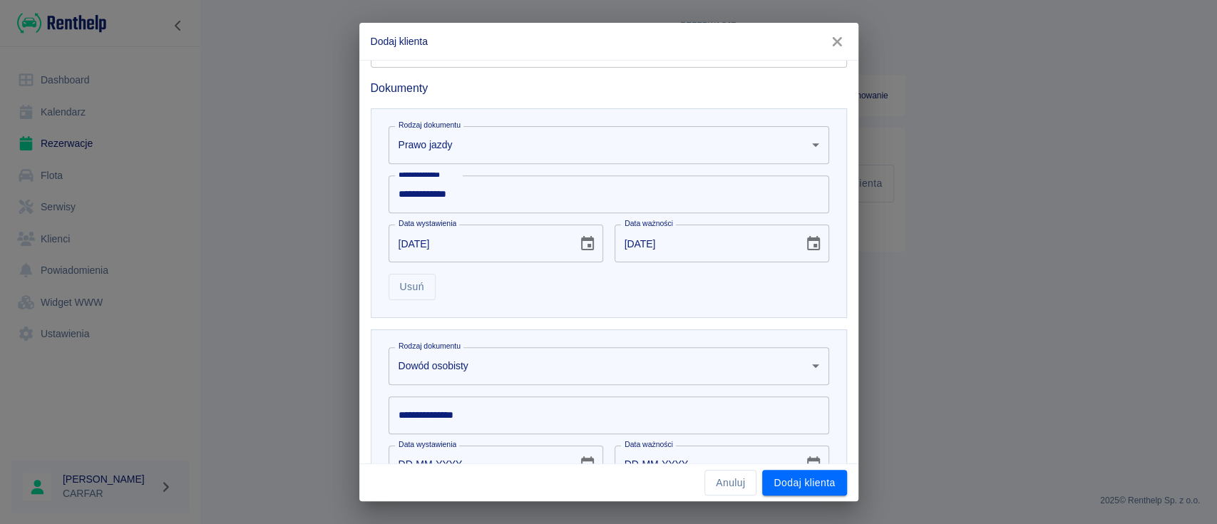
scroll to position [546, 0]
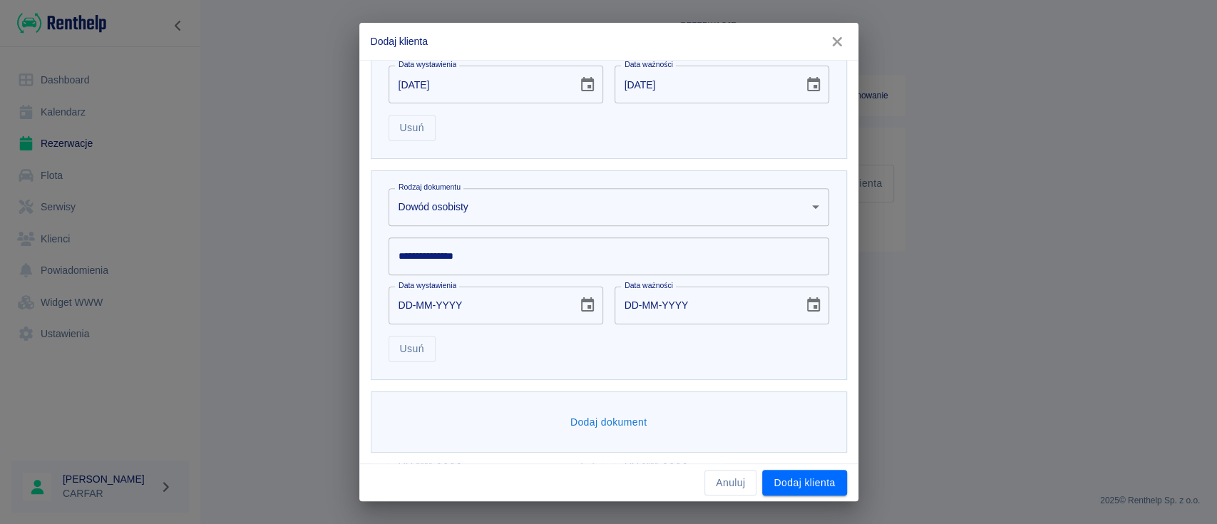
click at [518, 257] on input "**********" at bounding box center [608, 256] width 440 height 38
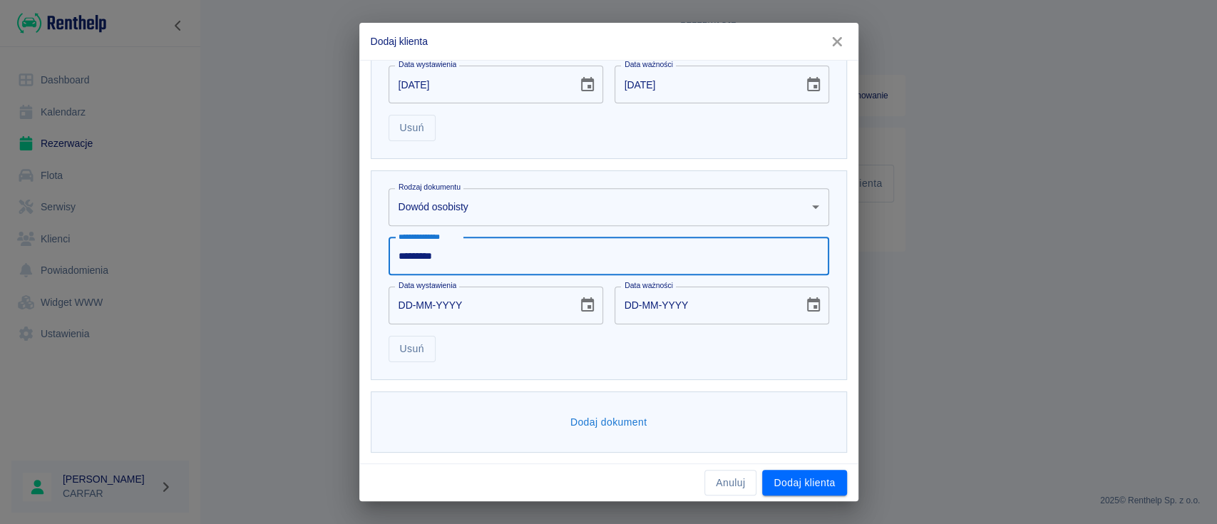
type input "*********"
click at [581, 299] on icon "Choose date" at bounding box center [587, 304] width 13 height 14
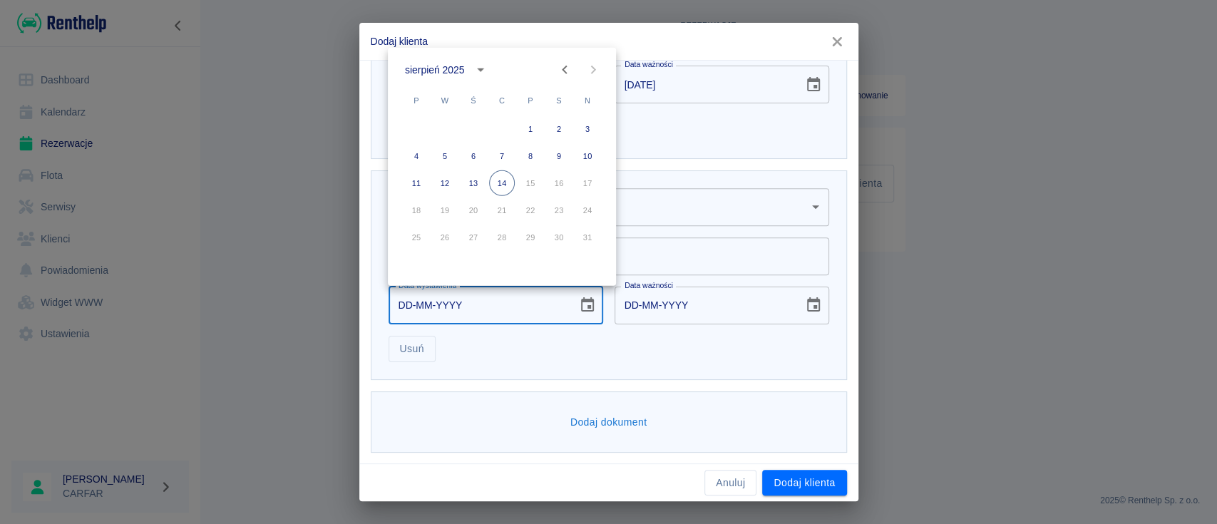
click at [450, 58] on div "sierpień 2025" at bounding box center [449, 70] width 88 height 24
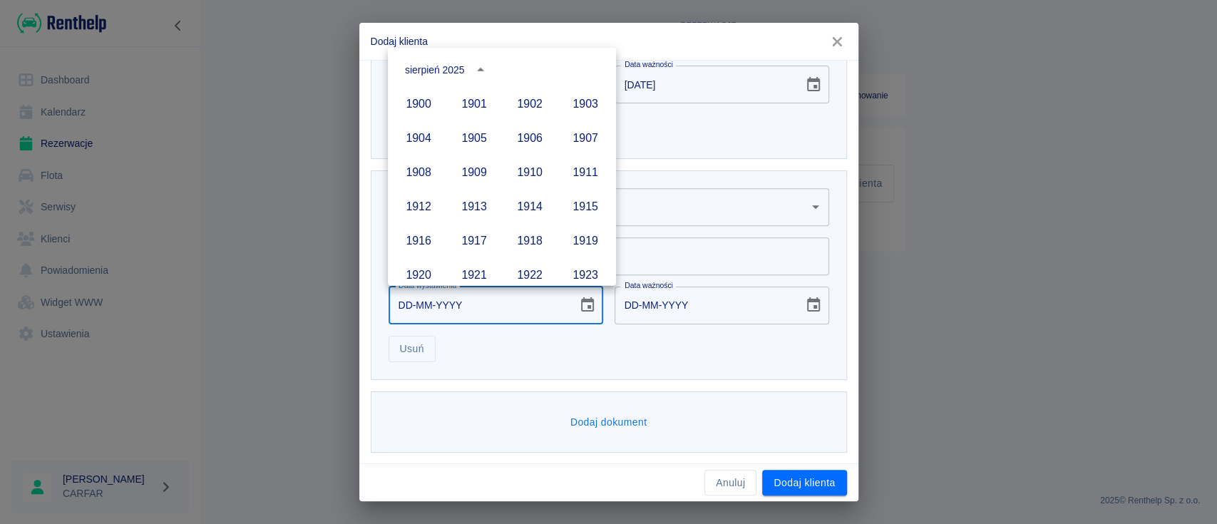
scroll to position [978, 0]
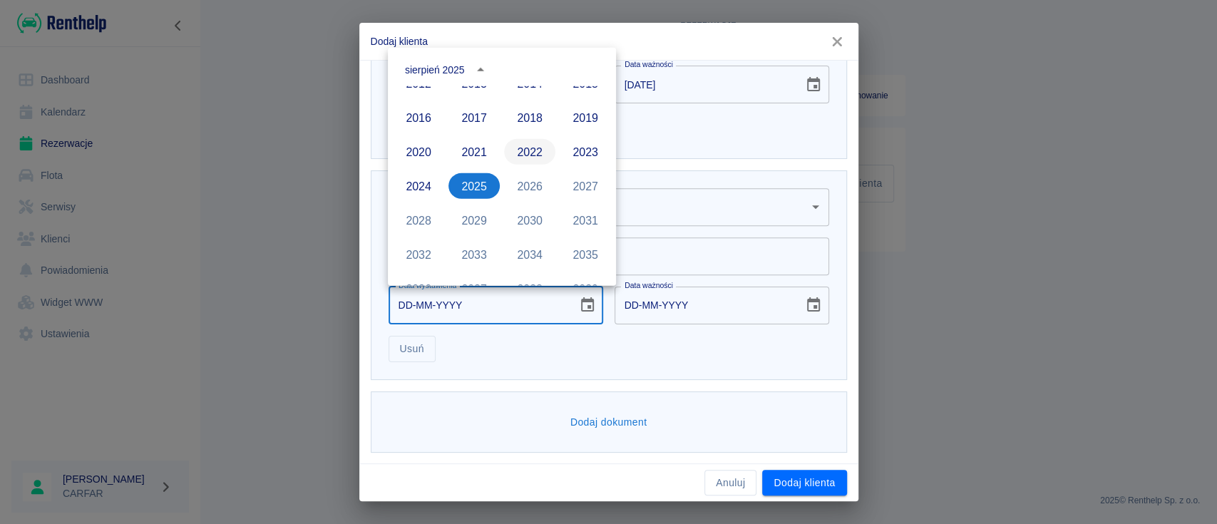
click at [519, 146] on button "2022" at bounding box center [529, 152] width 51 height 26
type input "[DATE]"
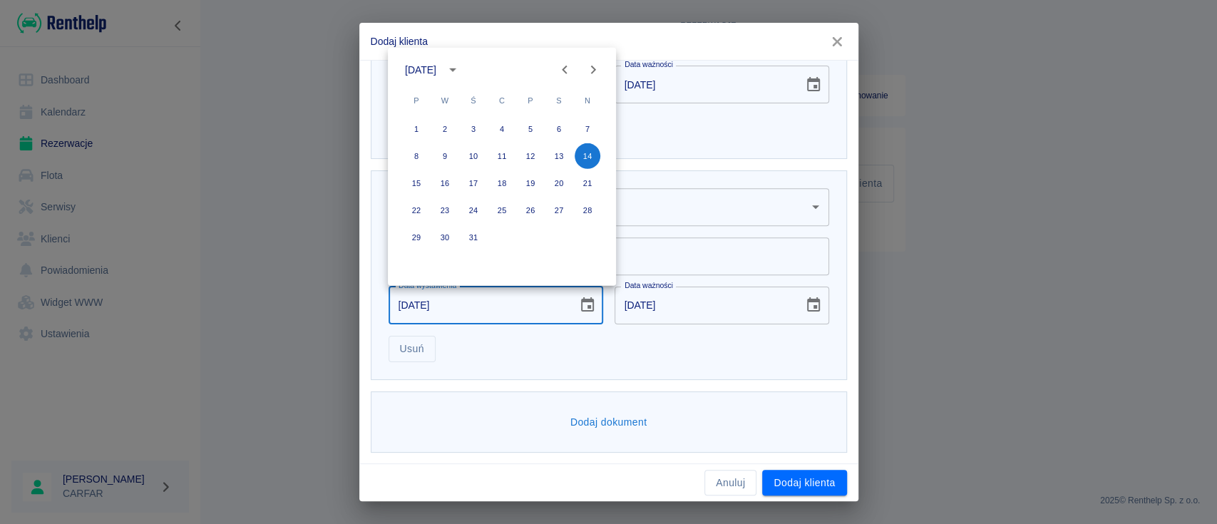
click at [559, 66] on icon "Previous month" at bounding box center [564, 69] width 17 height 17
click at [559, 67] on icon "Previous month" at bounding box center [564, 69] width 17 height 17
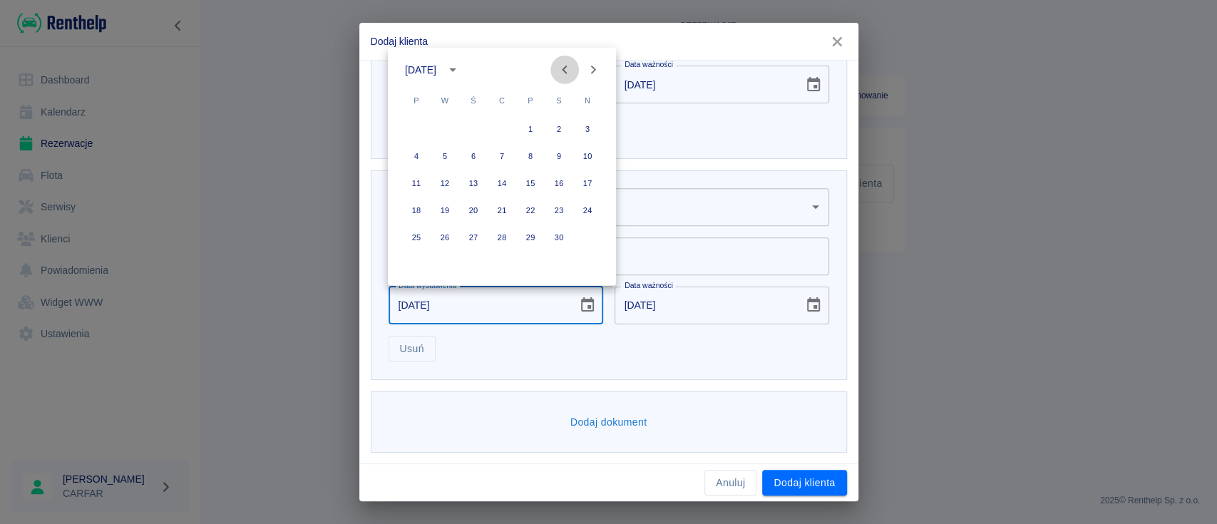
click at [559, 67] on icon "Previous month" at bounding box center [564, 69] width 17 height 17
click at [526, 180] on button "14" at bounding box center [530, 183] width 26 height 26
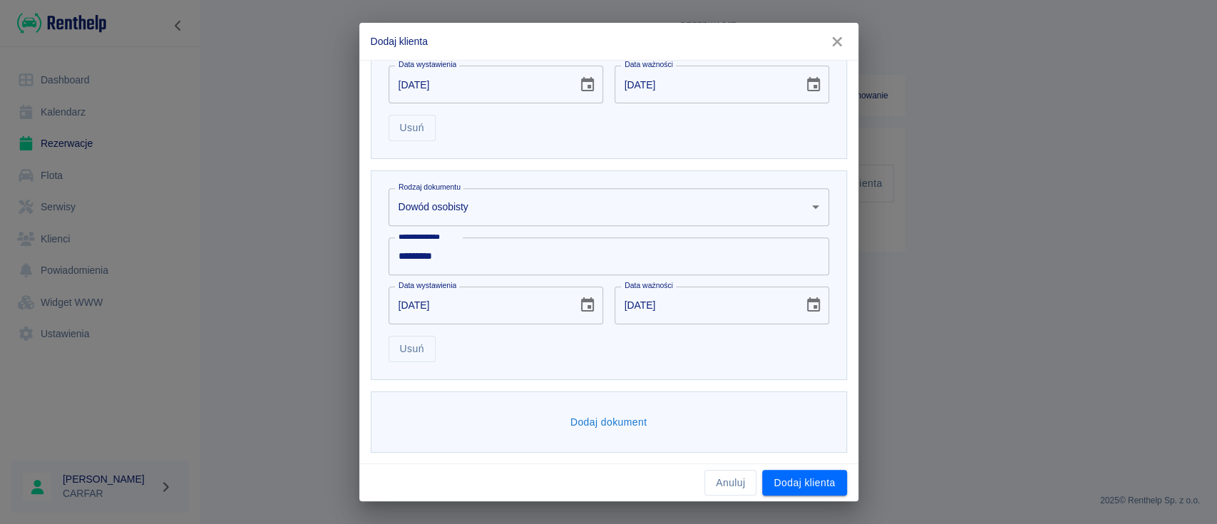
type input "[DATE]"
click at [815, 480] on button "Dodaj klienta" at bounding box center [804, 483] width 84 height 26
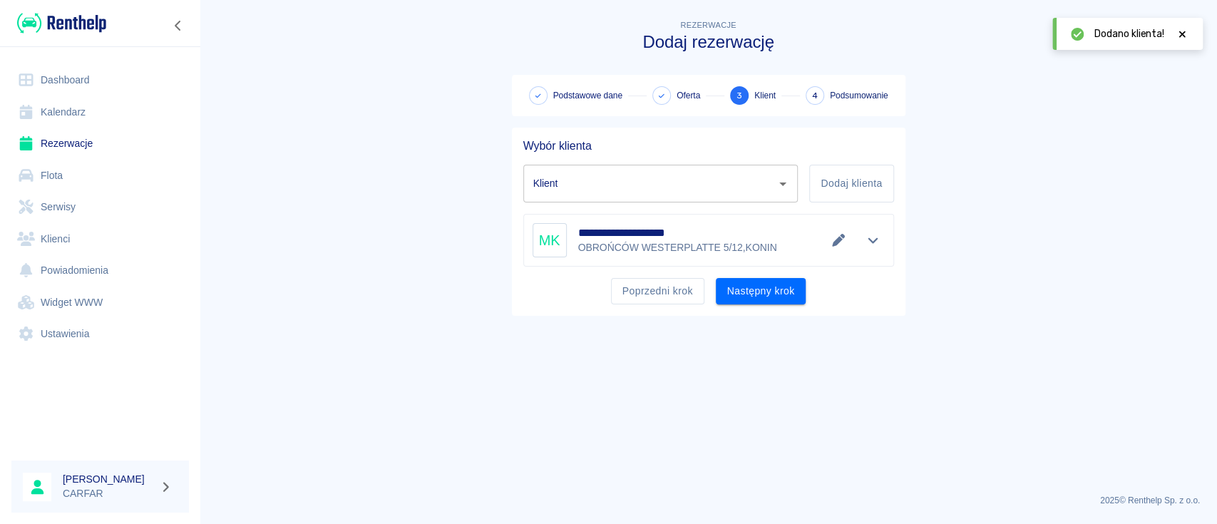
type input "[PERSON_NAME] ([PHONE_NUMBER])"
click at [789, 299] on button "Następny krok" at bounding box center [761, 291] width 91 height 26
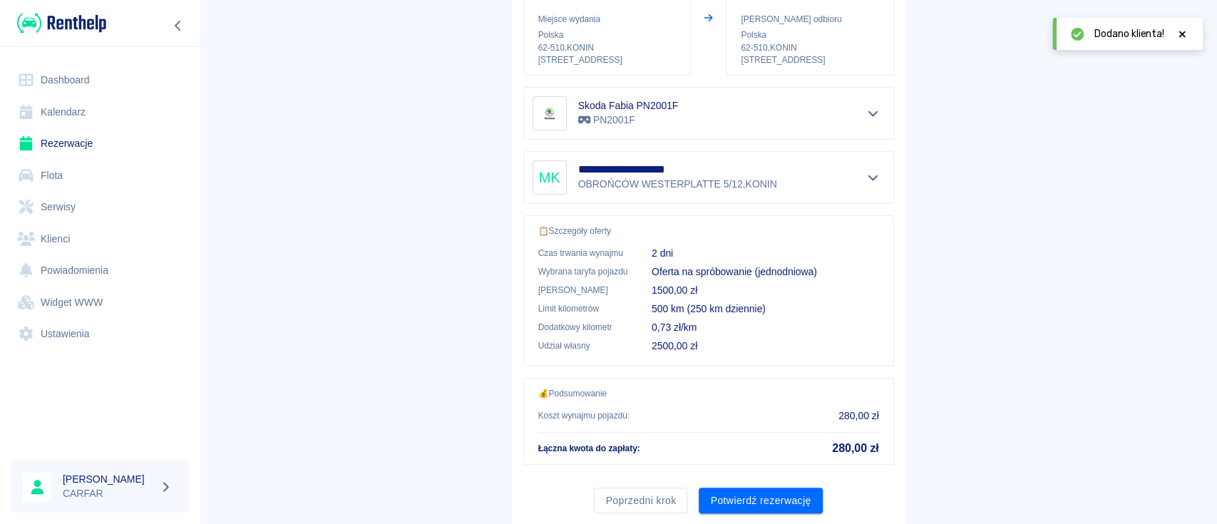
scroll to position [244, 0]
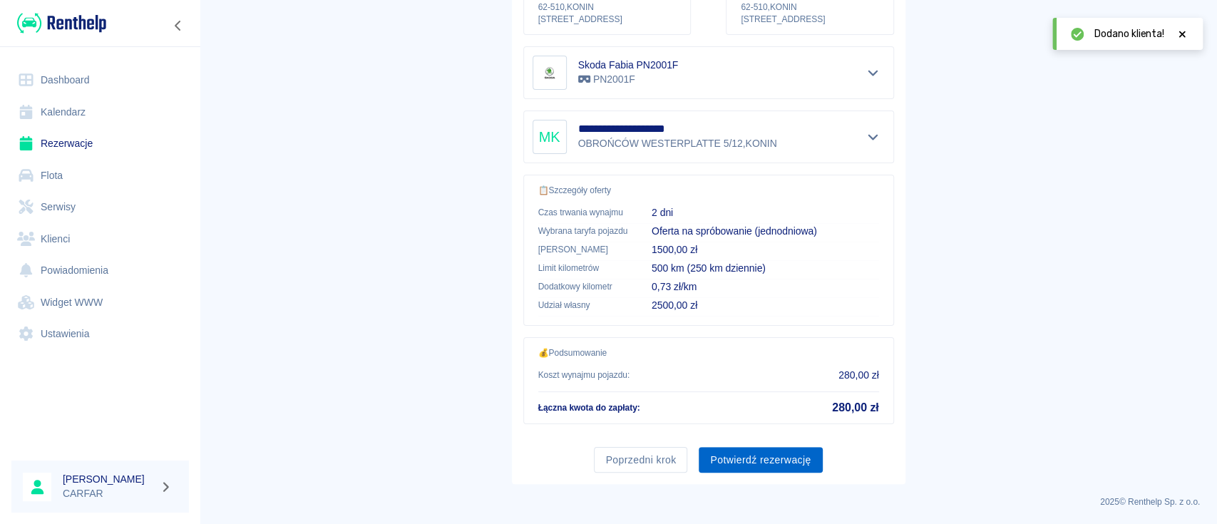
click at [792, 447] on button "Potwierdź rezerwację" at bounding box center [759, 460] width 123 height 26
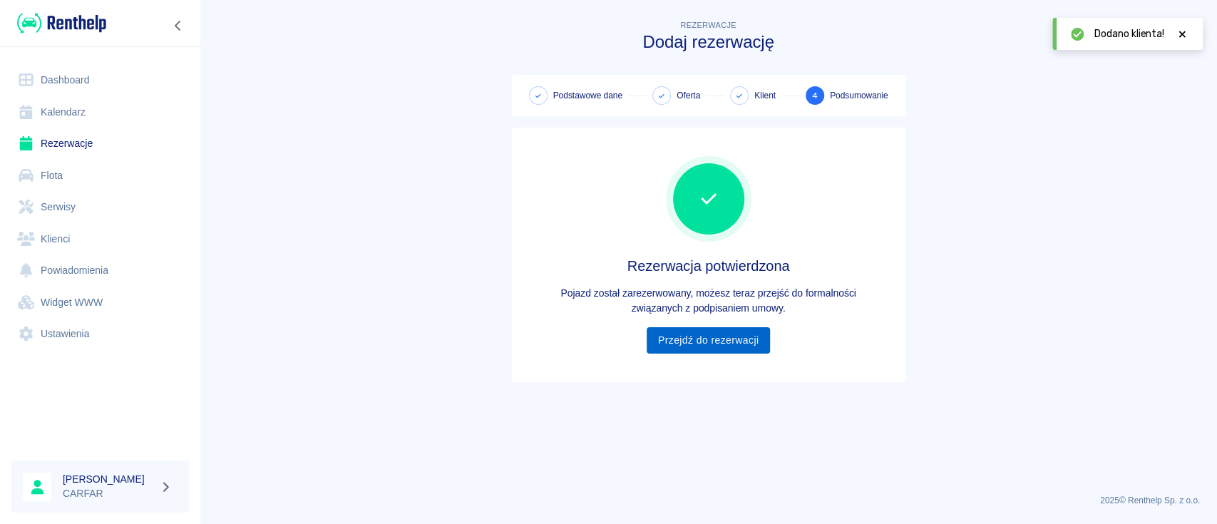
click at [735, 339] on link "Przejdź do rezerwacji" at bounding box center [707, 340] width 123 height 26
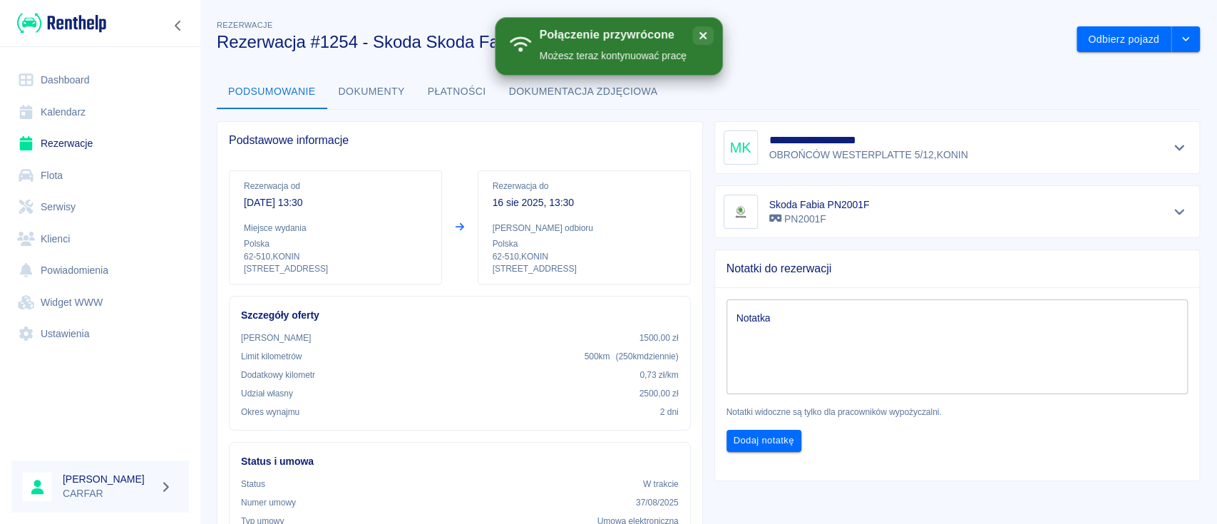
click at [376, 83] on button "Dokumenty" at bounding box center [371, 92] width 89 height 34
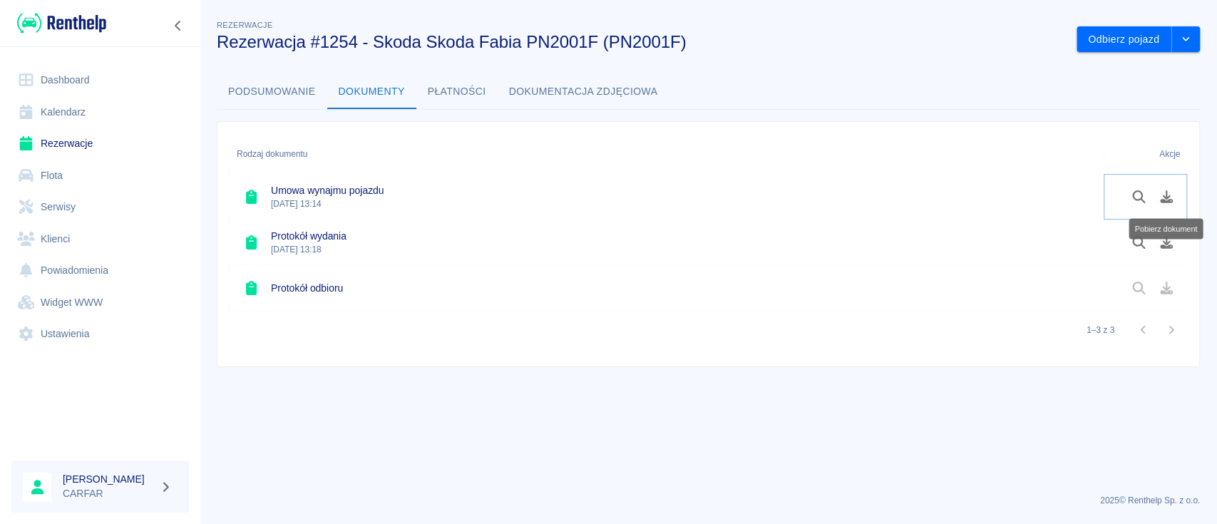
click at [1164, 193] on icon "Pobierz dokument" at bounding box center [1165, 196] width 13 height 13
click at [79, 71] on link "Dashboard" at bounding box center [99, 80] width 177 height 32
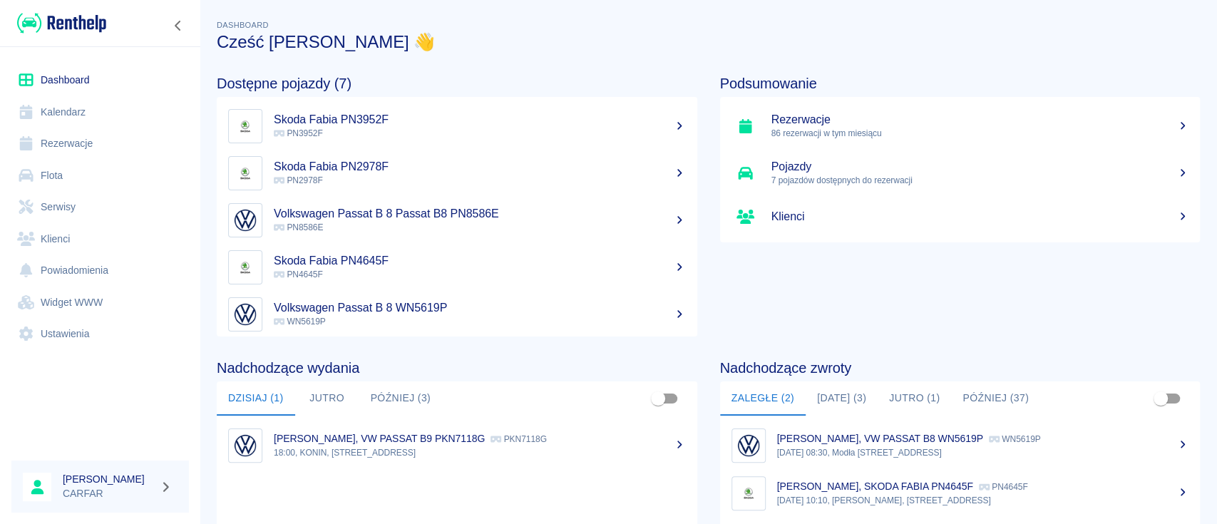
click at [85, 140] on link "Rezerwacje" at bounding box center [99, 144] width 177 height 32
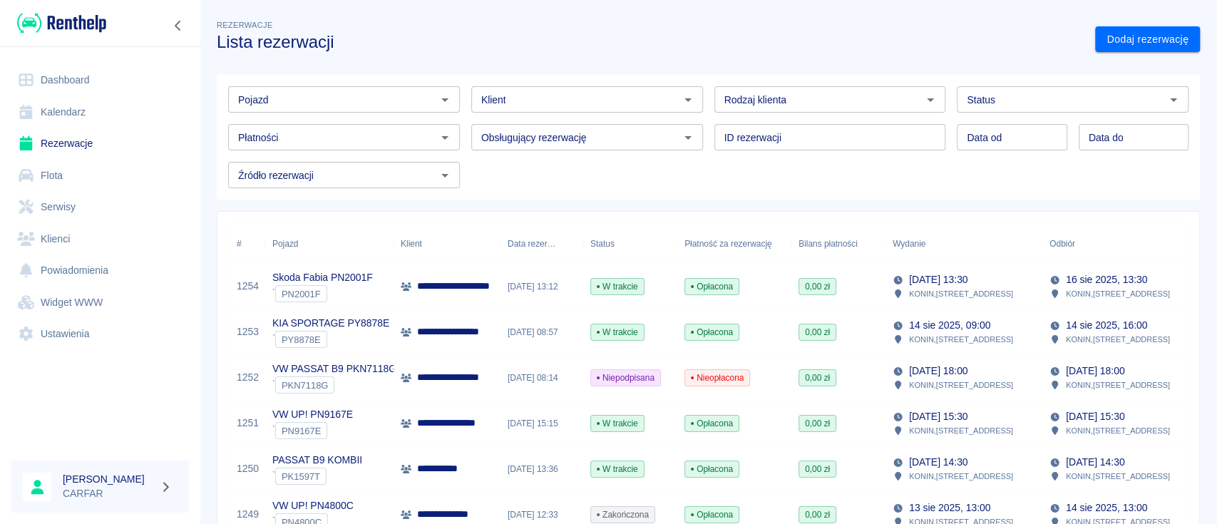
click at [311, 86] on div "Pojazd" at bounding box center [344, 99] width 232 height 26
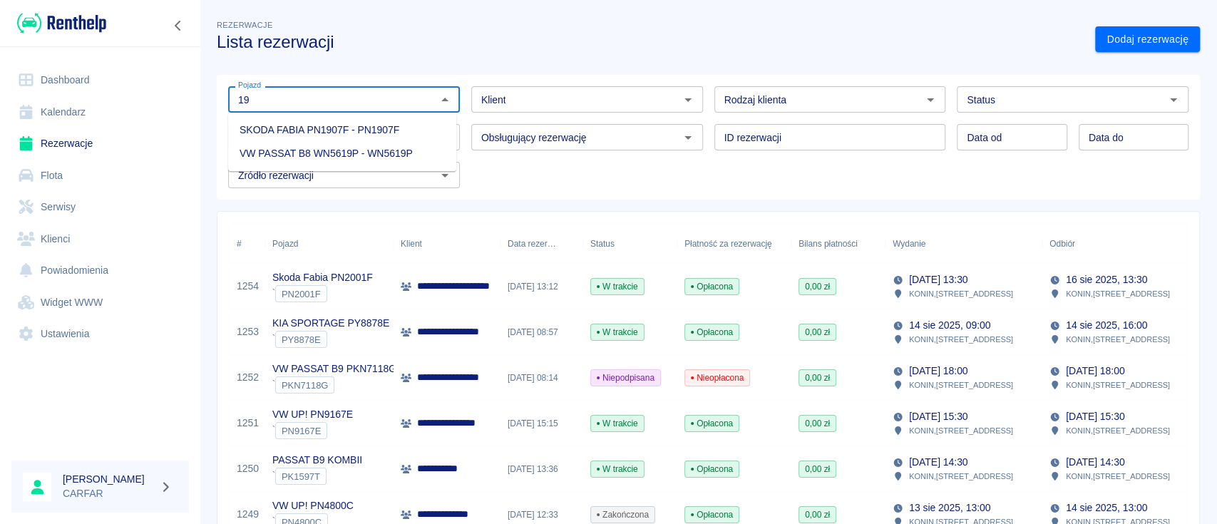
type input "1"
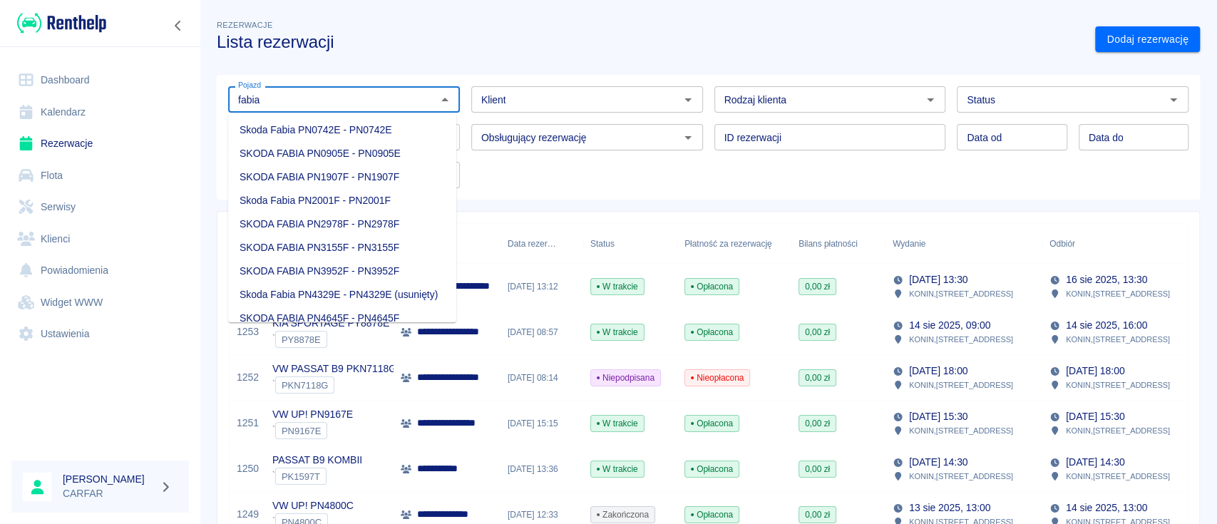
click at [306, 172] on li "SKODA FABIA PN1907F - PN1907F" at bounding box center [342, 177] width 228 height 24
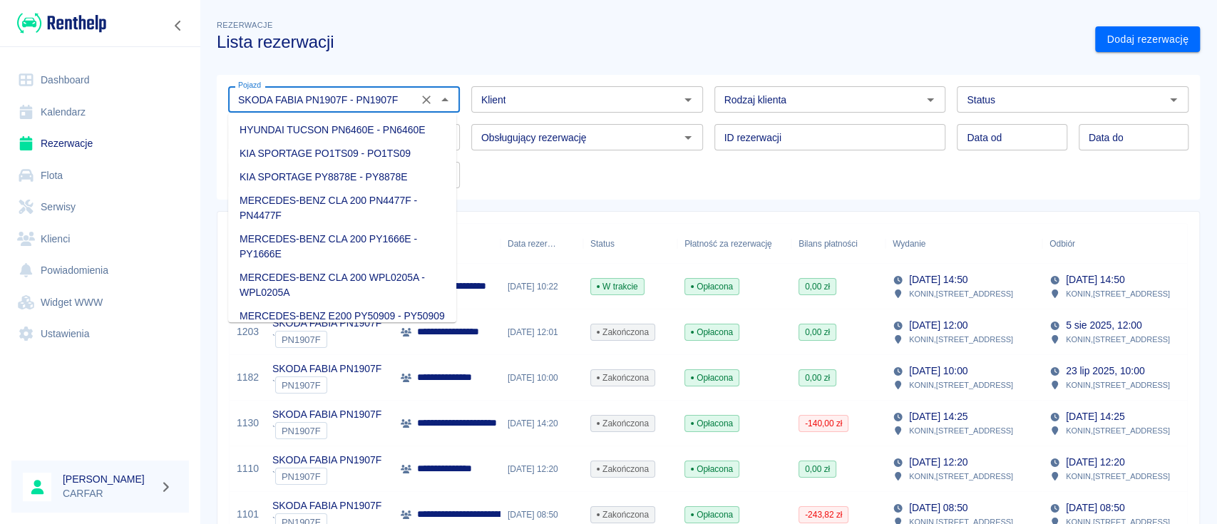
click at [406, 104] on input "SKODA FABIA PN1907F - PN1907F" at bounding box center [322, 100] width 181 height 18
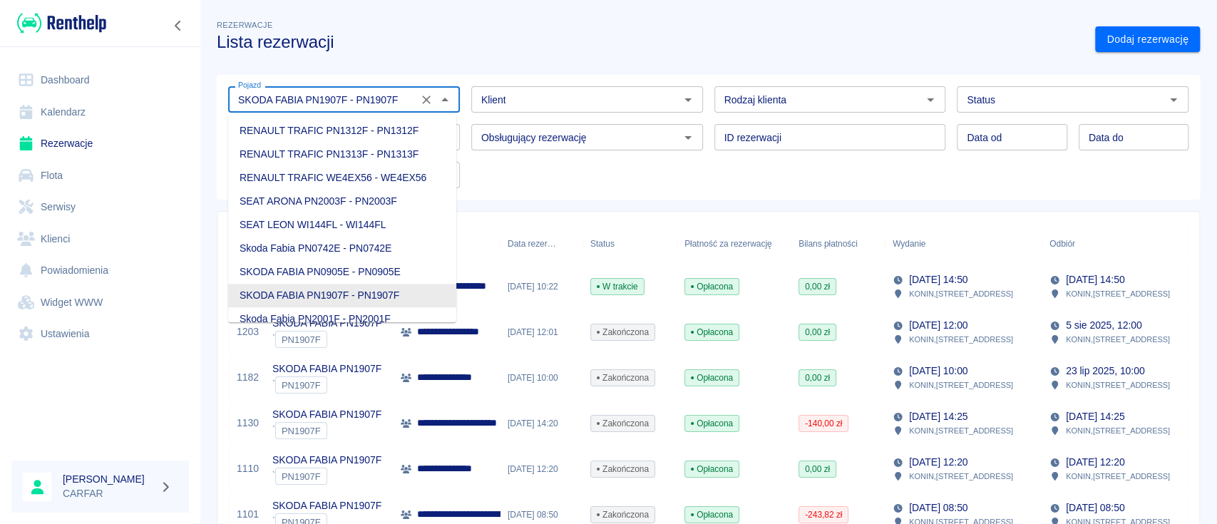
drag, startPoint x: 406, startPoint y: 104, endPoint x: 197, endPoint y: 102, distance: 209.5
click at [197, 102] on div "**********" at bounding box center [608, 262] width 1217 height 524
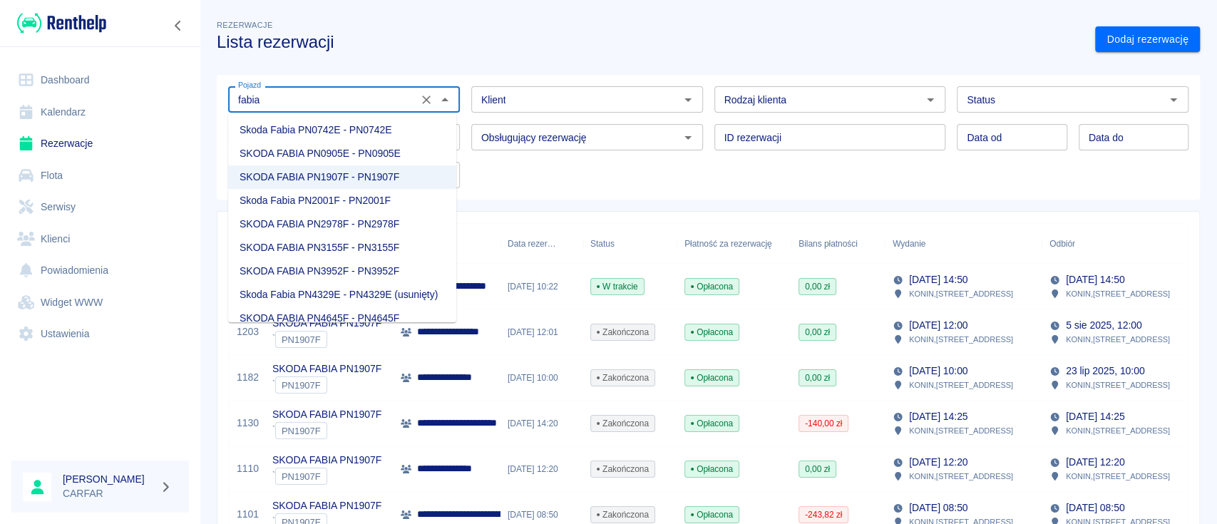
scroll to position [51, 0]
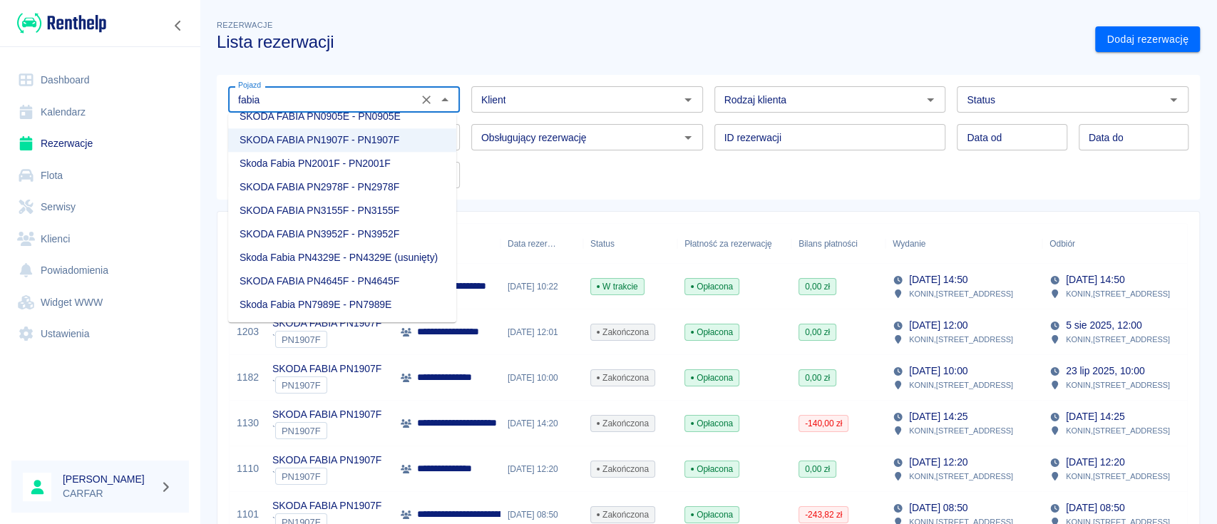
click at [408, 304] on li "Skoda Fabia PN7989E - PN7989E" at bounding box center [342, 305] width 228 height 24
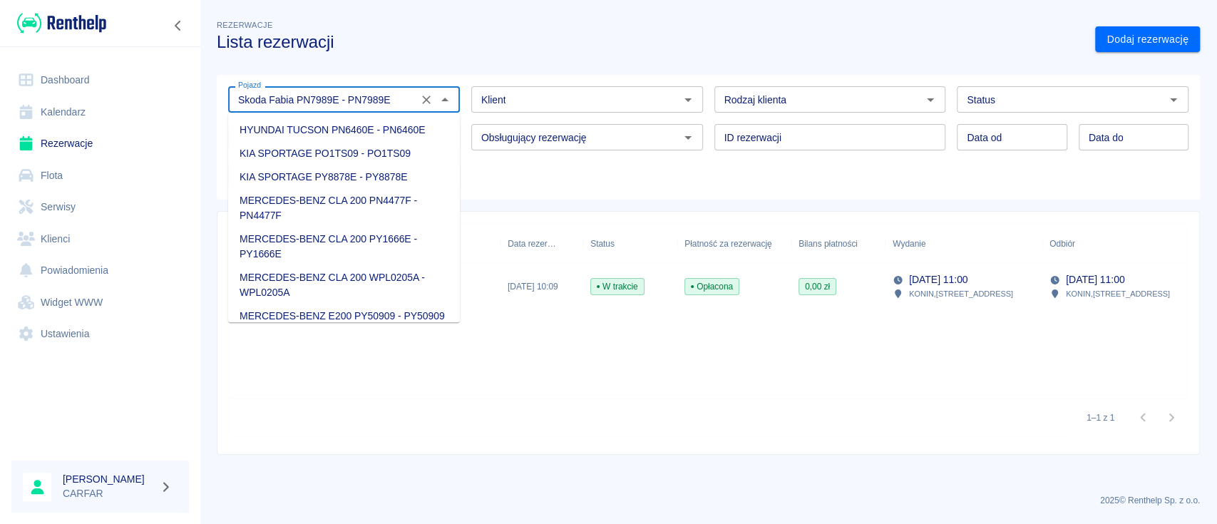
drag, startPoint x: 397, startPoint y: 93, endPoint x: 174, endPoint y: 98, distance: 223.1
click at [174, 98] on div "Dashboard Kalendarz Rezerwacje Flota Serwisy Klienci Powiadomienia Widget WWW U…" at bounding box center [608, 262] width 1217 height 524
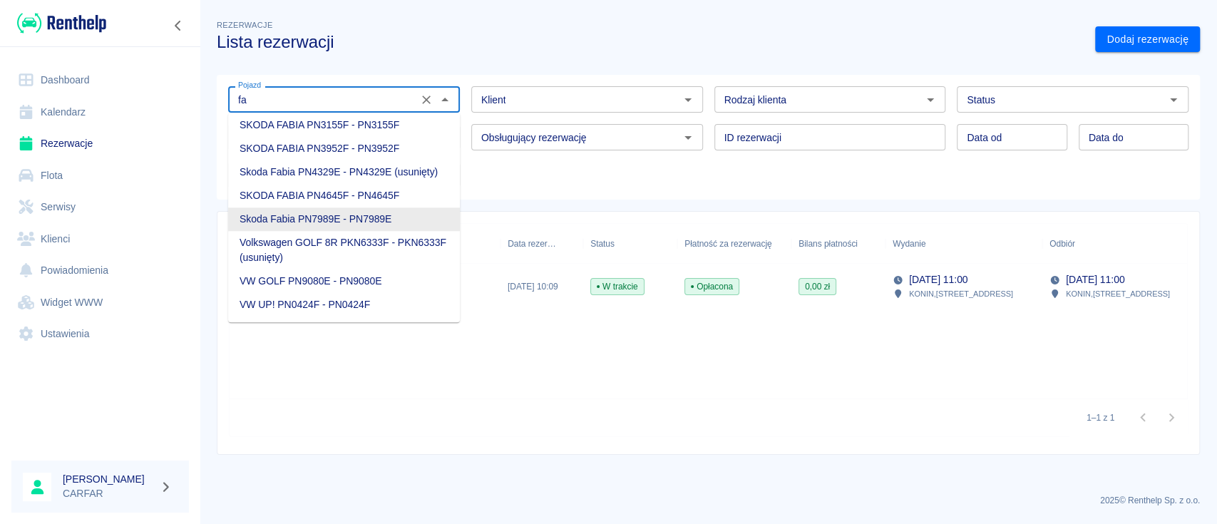
scroll to position [46, 0]
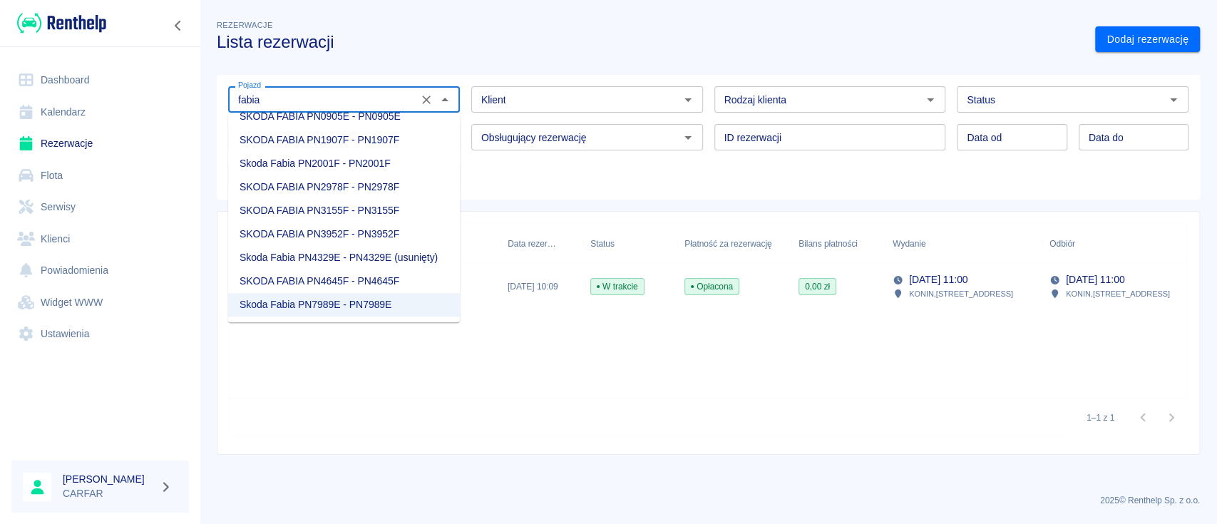
click at [376, 199] on li "SKODA FABIA PN3155F - PN3155F" at bounding box center [344, 211] width 232 height 24
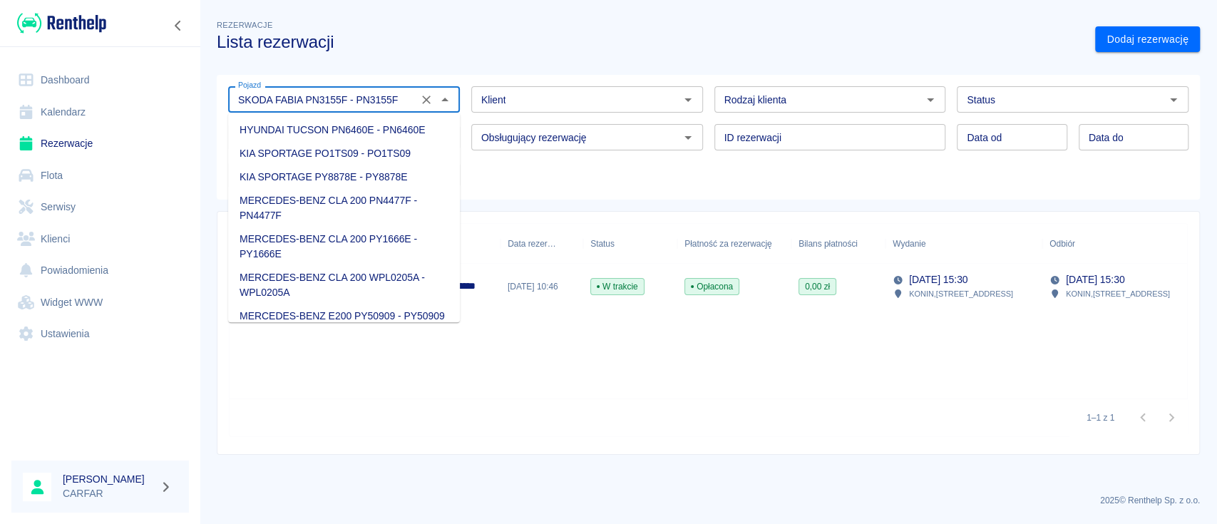
scroll to position [427, 0]
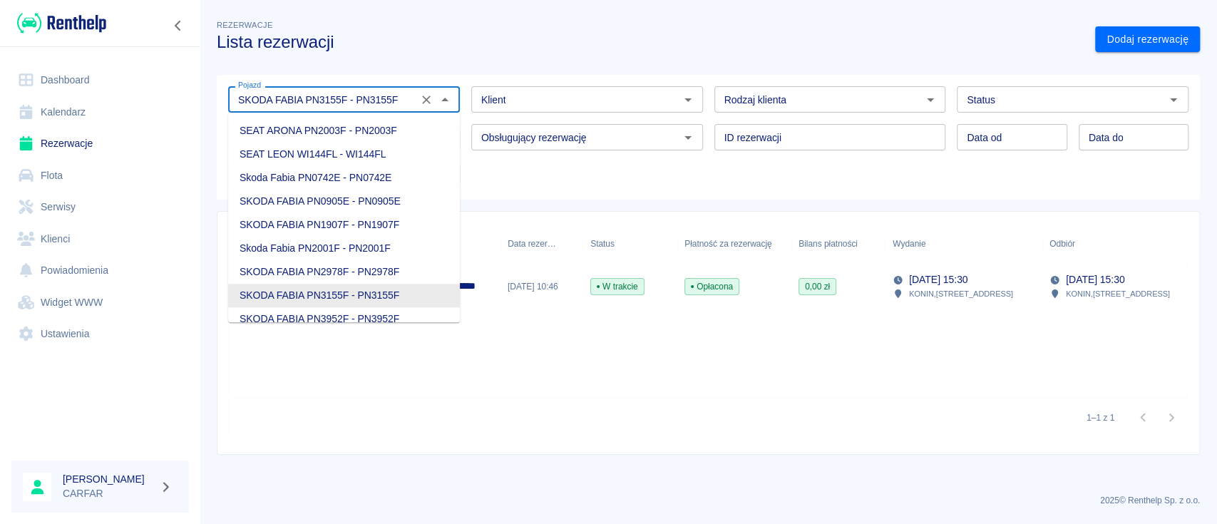
drag, startPoint x: 404, startPoint y: 99, endPoint x: 175, endPoint y: 104, distance: 228.8
click at [175, 104] on div "**********" at bounding box center [608, 262] width 1217 height 524
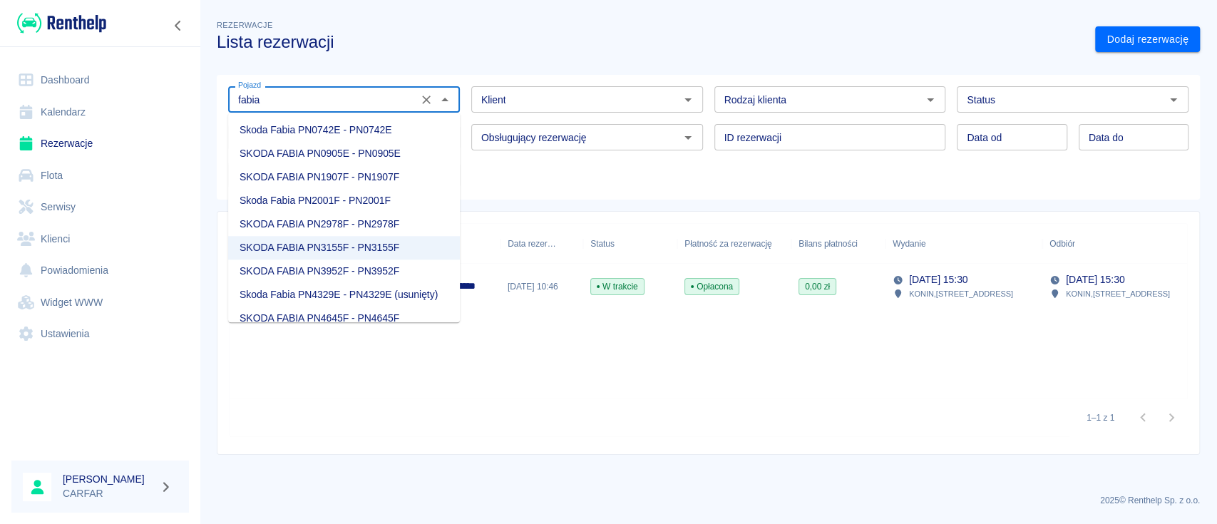
click at [329, 264] on li "SKODA FABIA PN3952F - PN3952F" at bounding box center [344, 271] width 232 height 24
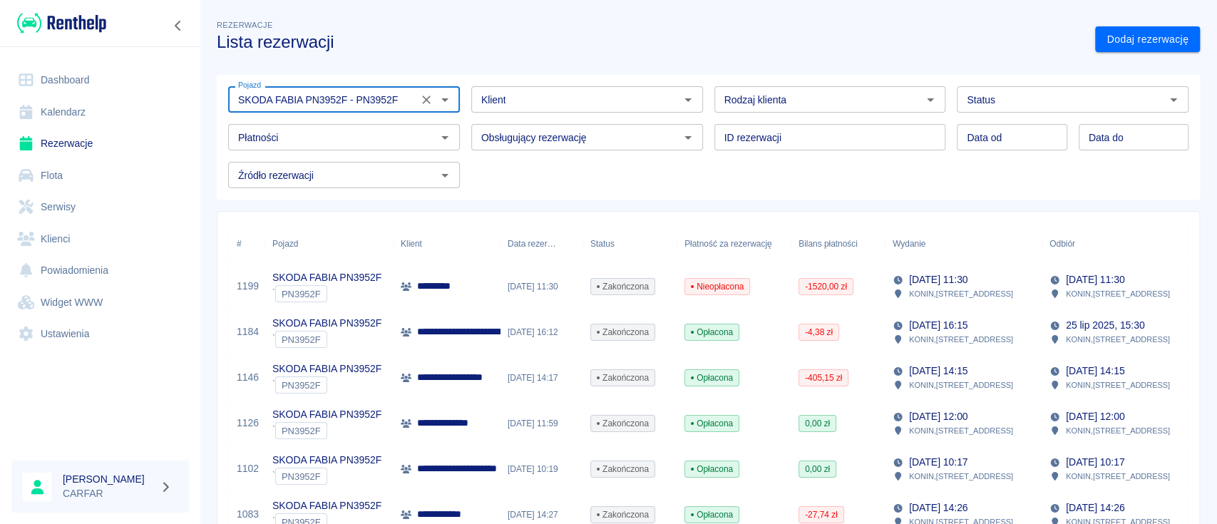
type input "SKODA FABIA PN3952F - PN3952F"
click at [472, 291] on div "*********" at bounding box center [446, 287] width 107 height 46
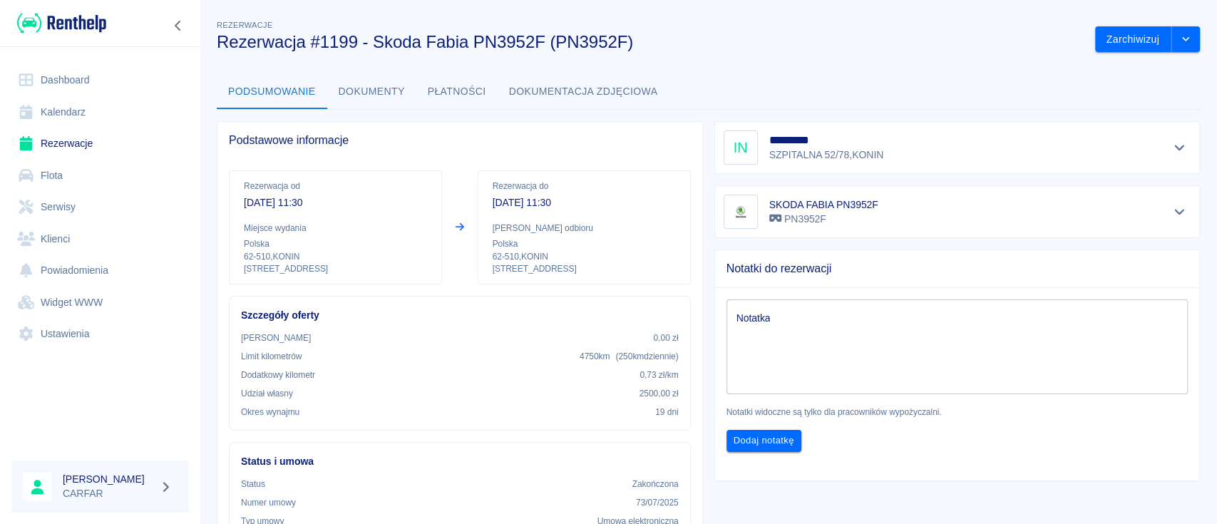
click at [363, 97] on button "Dokumenty" at bounding box center [371, 92] width 89 height 34
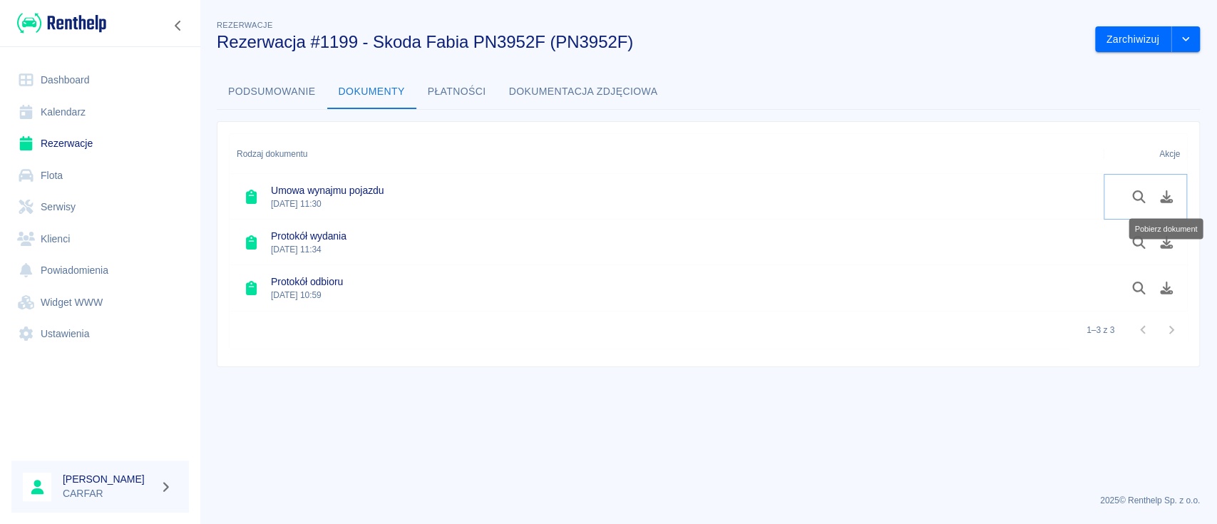
click at [1166, 199] on icon "Pobierz dokument" at bounding box center [1166, 196] width 16 height 13
click at [1168, 234] on div "Pobierz dokument" at bounding box center [1165, 228] width 74 height 21
click at [1167, 238] on div "Pobierz dokument" at bounding box center [1165, 228] width 74 height 21
click at [1163, 245] on icon "Pobierz dokument" at bounding box center [1165, 242] width 13 height 13
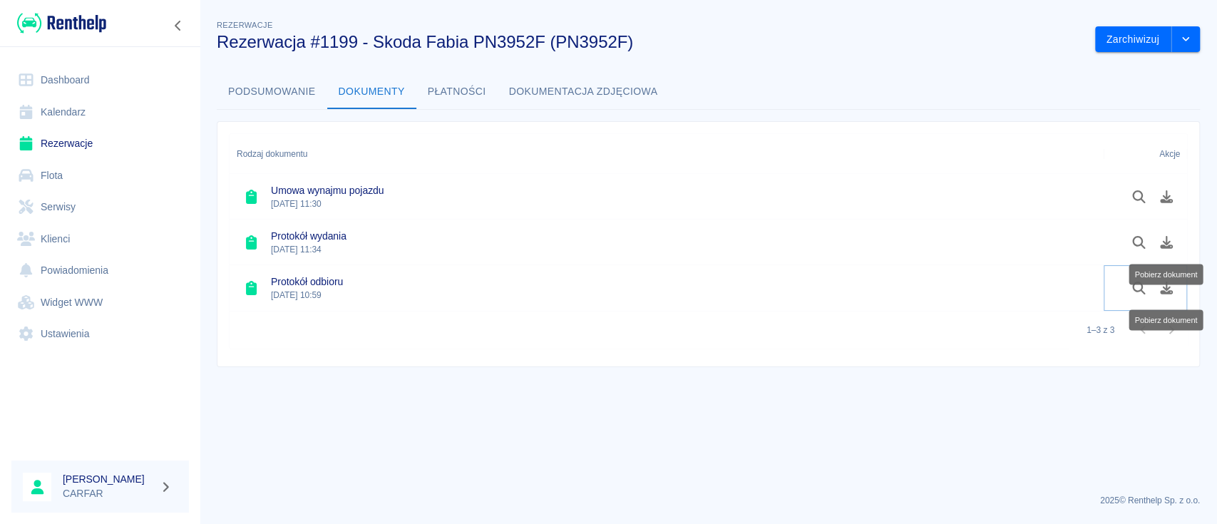
click at [1163, 291] on icon "Pobierz dokument" at bounding box center [1165, 287] width 13 height 13
click at [91, 22] on img at bounding box center [61, 23] width 89 height 24
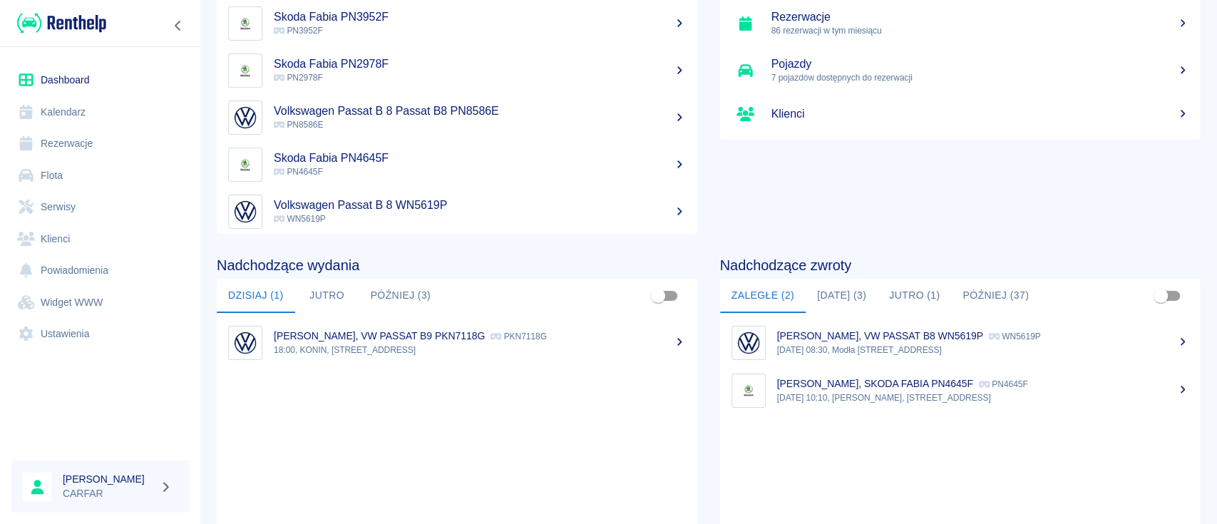
scroll to position [219, 0]
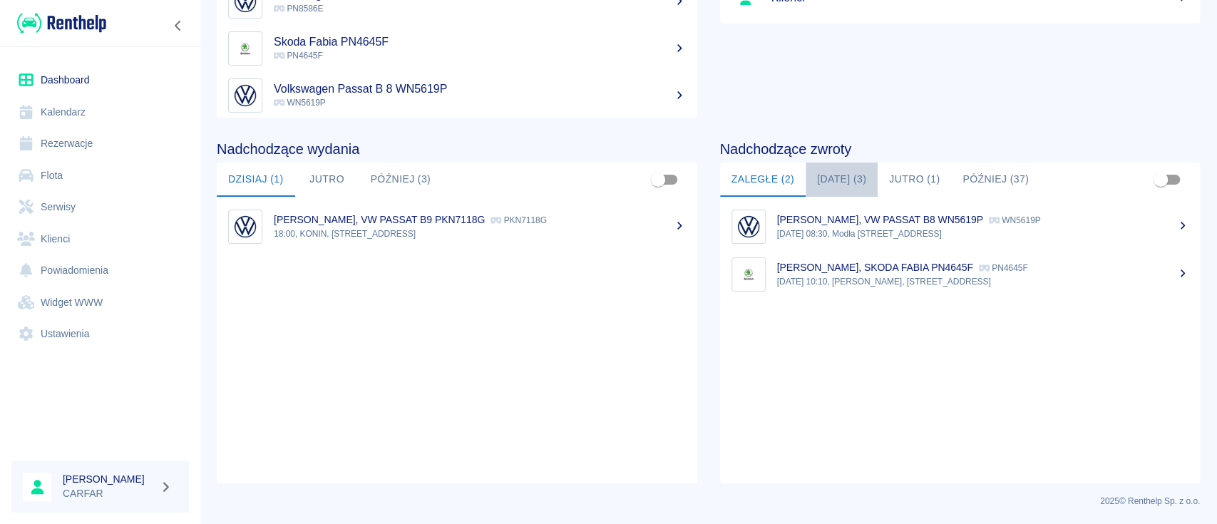
click at [849, 173] on button "[DATE] (3)" at bounding box center [841, 179] width 72 height 34
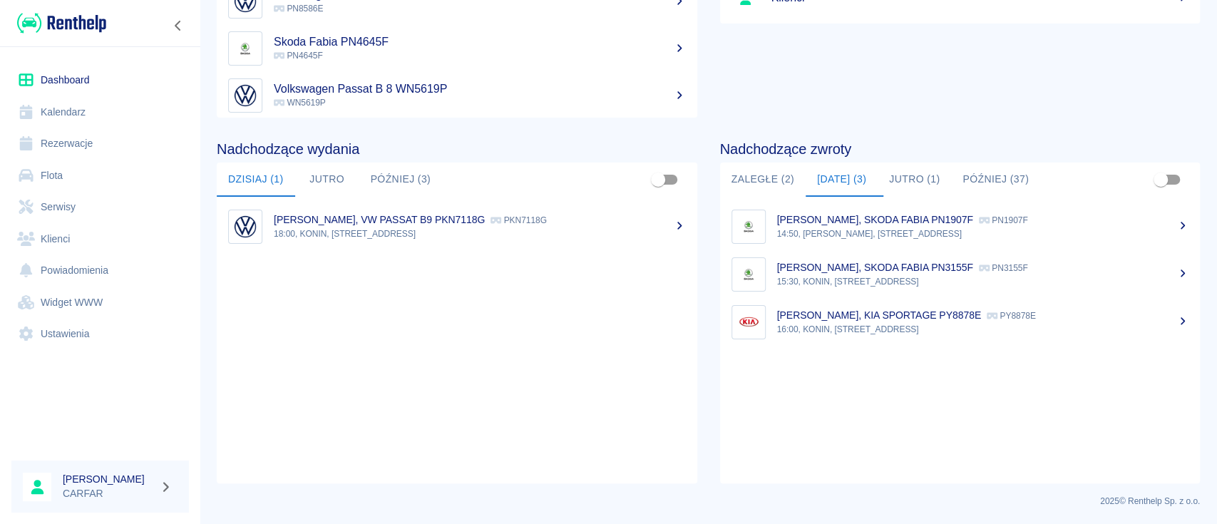
scroll to position [0, 0]
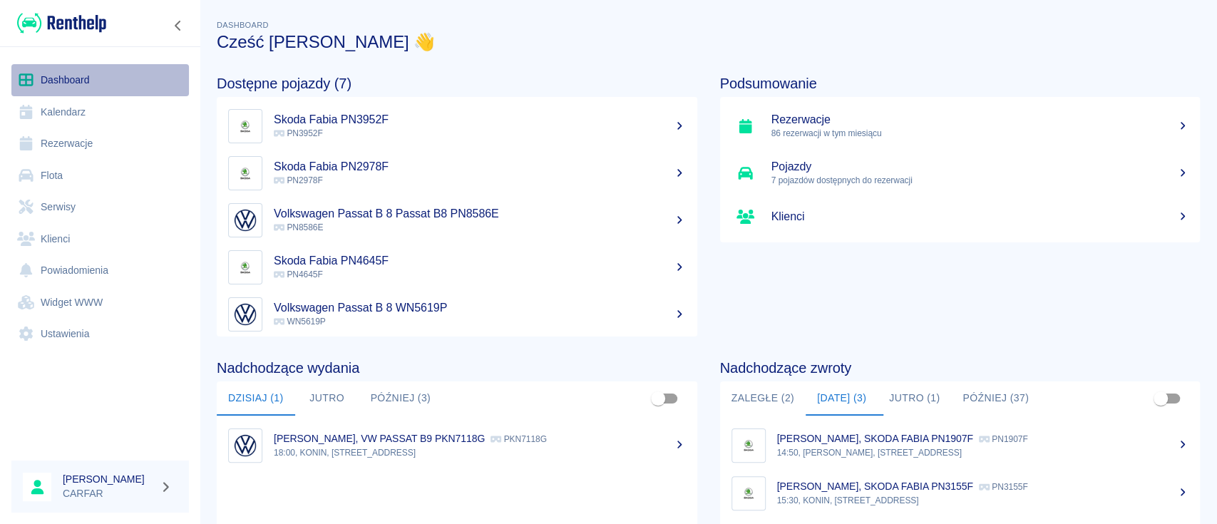
click at [55, 78] on link "Dashboard" at bounding box center [99, 80] width 177 height 32
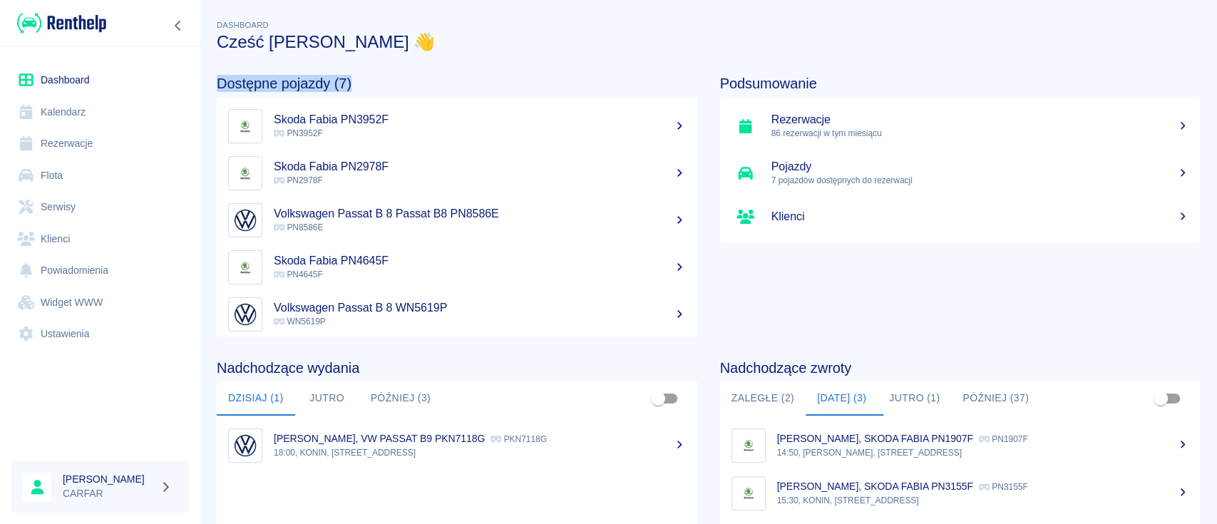
drag, startPoint x: 340, startPoint y: 83, endPoint x: 212, endPoint y: 86, distance: 127.6
click at [212, 86] on div "Dostępne pojazdy (7) Skoda Fabia PN3952F PN3952F Skoda Fabia PN2978F PN2978F Vo…" at bounding box center [445, 194] width 503 height 284
drag, startPoint x: 221, startPoint y: 84, endPoint x: 388, endPoint y: 81, distance: 166.8
click at [388, 81] on h4 "Dostępne pojazdy (7)" at bounding box center [457, 83] width 480 height 17
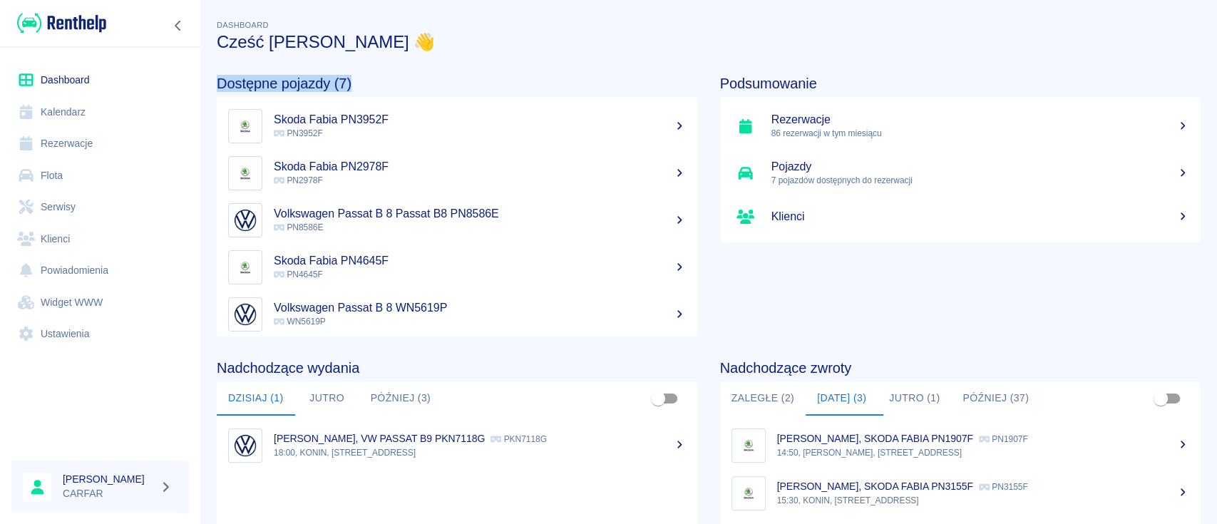
click at [388, 81] on h4 "Dostępne pojazdy (7)" at bounding box center [457, 83] width 480 height 17
drag, startPoint x: 354, startPoint y: 80, endPoint x: 206, endPoint y: 83, distance: 148.3
click at [206, 83] on div "Dostępne pojazdy (7) Skoda Fabia PN3952F PN3952F Skoda Fabia PN2978F PN2978F Vo…" at bounding box center [445, 194] width 503 height 284
click at [220, 81] on h4 "Dostępne pojazdy (7)" at bounding box center [457, 83] width 480 height 17
click at [998, 320] on div "Podsumowanie Rezerwacje 86 rezerwacji w tym miesiącu Pojazdy 7 pojazdów dostępn…" at bounding box center [948, 194] width 503 height 284
